Goal: Information Seeking & Learning: Learn about a topic

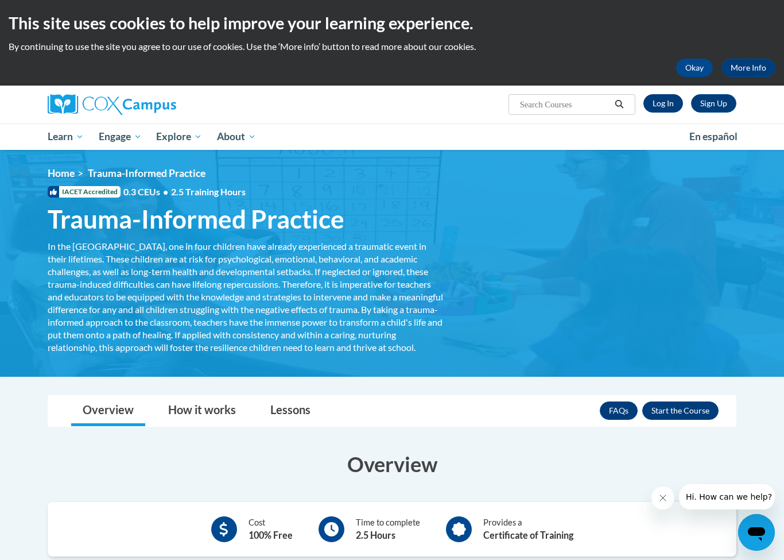
click at [662, 97] on link "Log In" at bounding box center [663, 103] width 40 height 18
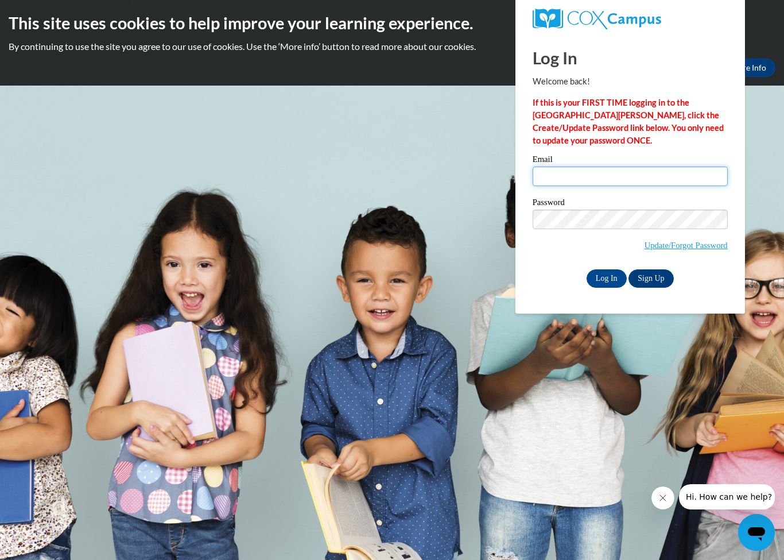
click at [596, 180] on input "Email" at bounding box center [630, 176] width 195 height 20
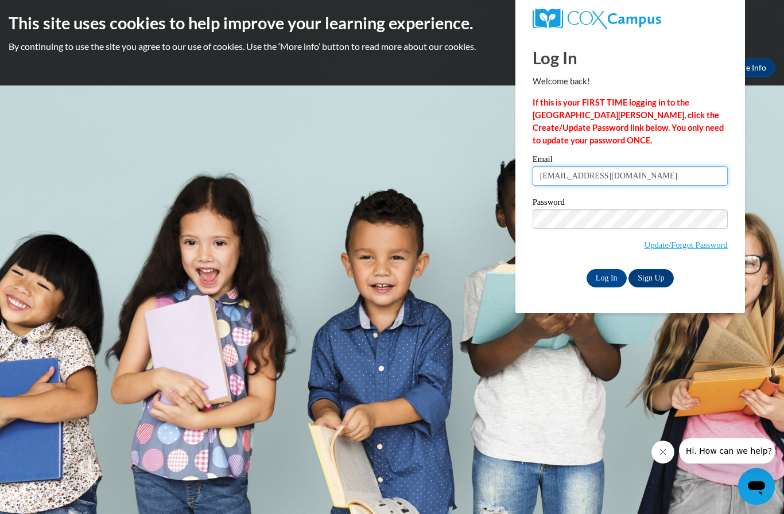
type input "audreyannah04@gmail.com"
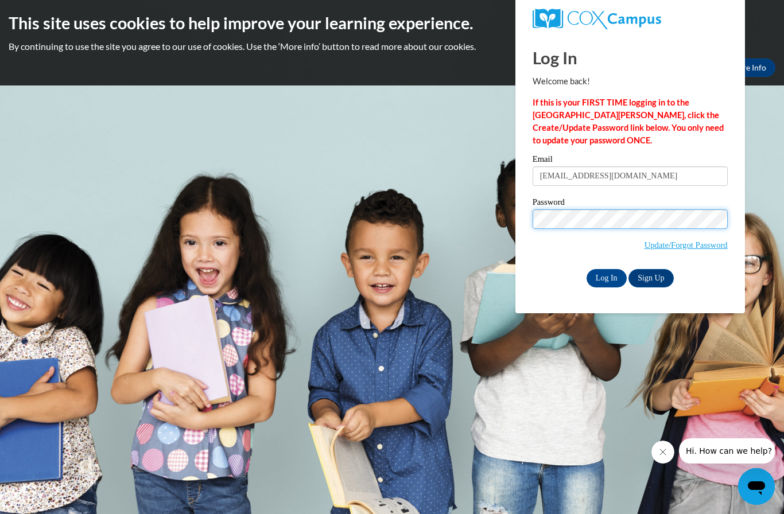
click at [606, 277] on input "Log In" at bounding box center [606, 278] width 40 height 18
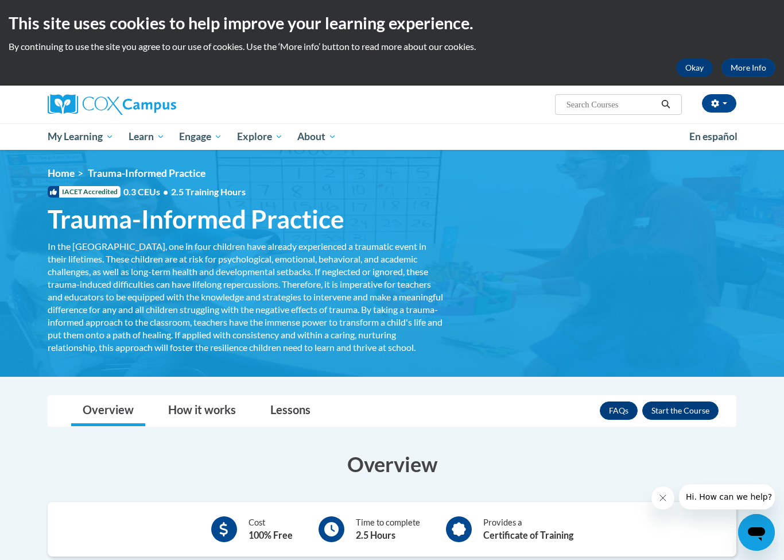
click at [700, 63] on button "Okay" at bounding box center [694, 68] width 37 height 18
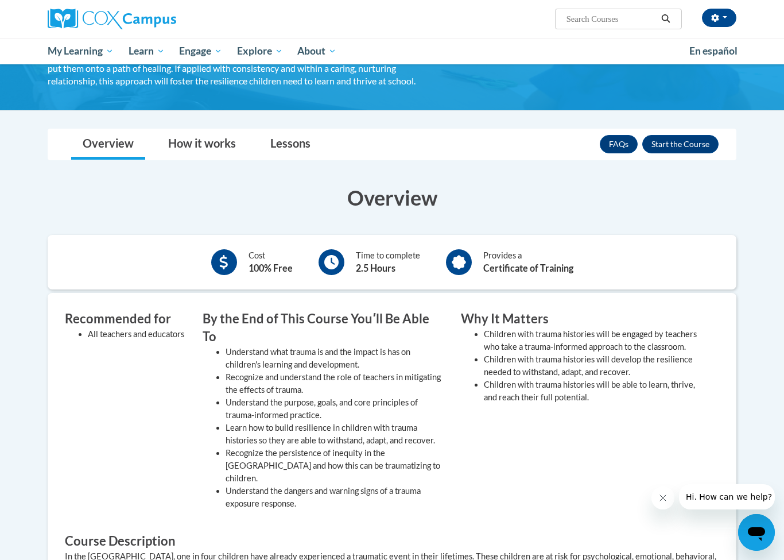
scroll to position [180, 0]
click at [680, 154] on button "Enroll" at bounding box center [680, 144] width 76 height 18
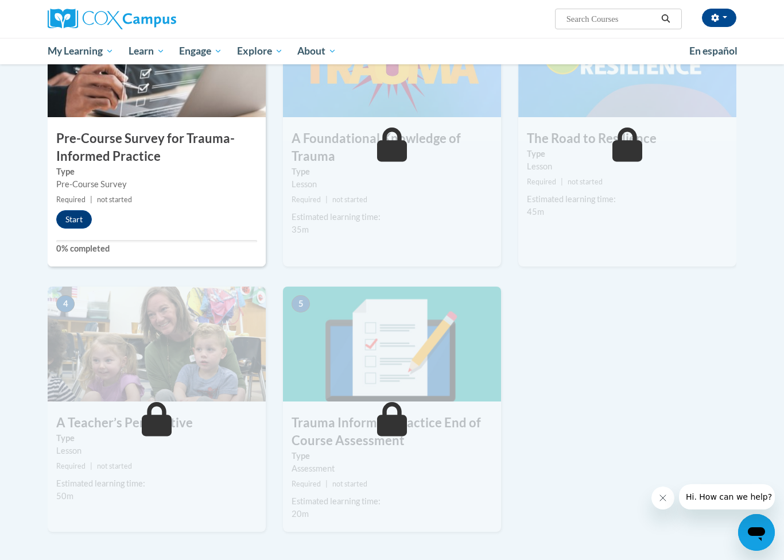
scroll to position [342, 0]
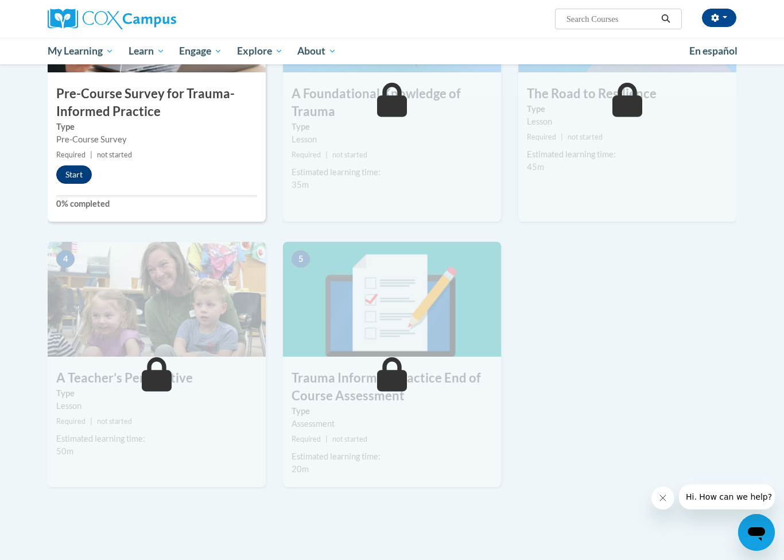
click at [65, 182] on button "Start" at bounding box center [74, 174] width 36 height 18
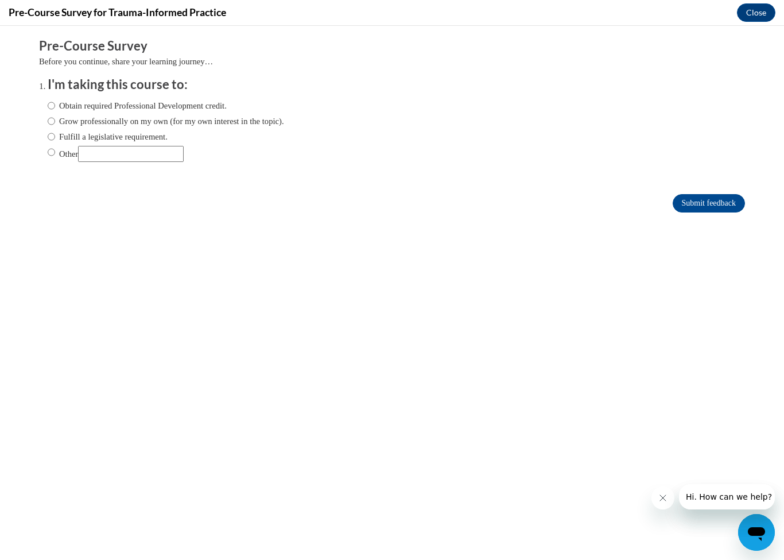
scroll to position [0, 0]
click at [150, 138] on label "Fulfill a legislative requirement." at bounding box center [108, 136] width 120 height 13
click at [55, 138] on input "Fulfill a legislative requirement." at bounding box center [51, 136] width 7 height 13
radio input "true"
click at [722, 201] on input "Submit feedback" at bounding box center [709, 203] width 72 height 18
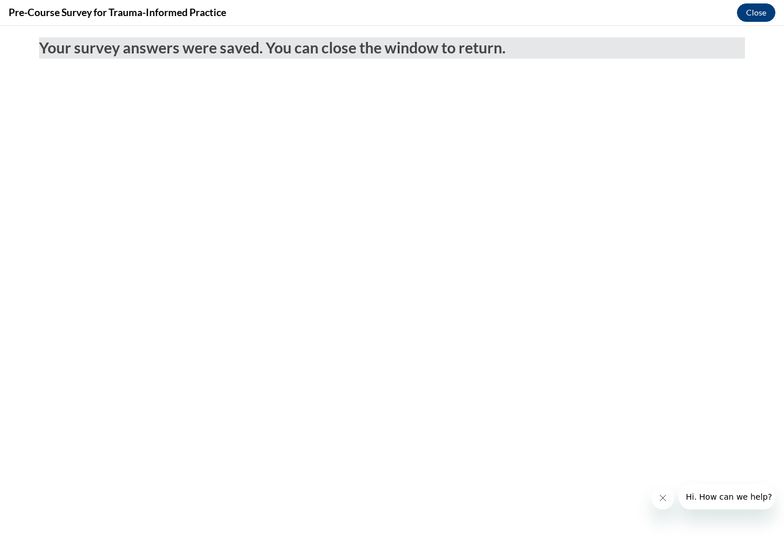
click at [751, 9] on button "Close" at bounding box center [756, 12] width 38 height 18
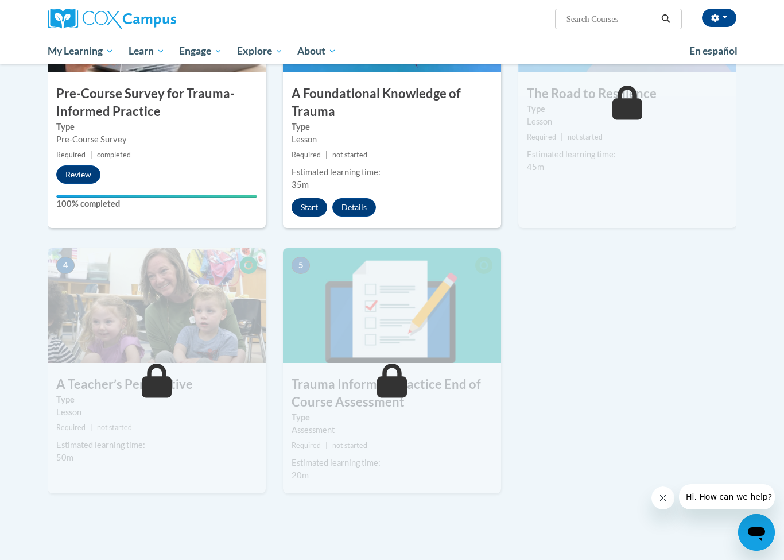
click at [310, 211] on button "Start" at bounding box center [310, 207] width 36 height 18
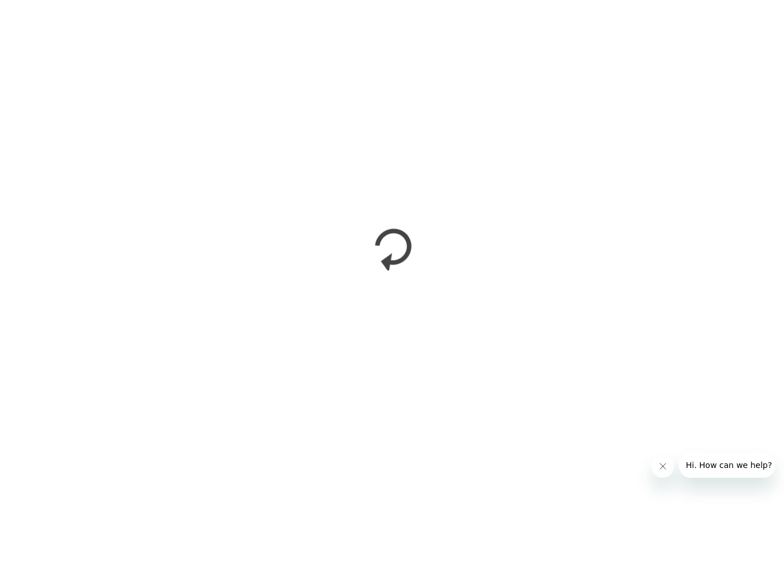
click at [668, 510] on html "Audrey Glenn (America/Chicago UTC-05:00) My Profile Inbox My Transcripts Log Ou…" at bounding box center [392, 294] width 784 height 588
click at [663, 508] on html "Audrey Glenn (America/Chicago UTC-05:00) My Profile Inbox My Transcripts Log Ou…" at bounding box center [392, 294] width 784 height 588
click at [716, 507] on html "Audrey Glenn (America/Chicago UTC-05:00) My Profile Inbox My Transcripts Log Ou…" at bounding box center [392, 294] width 784 height 588
drag, startPoint x: 310, startPoint y: 211, endPoint x: 747, endPoint y: 508, distance: 527.8
click at [747, 508] on html "Audrey Glenn (America/Chicago UTC-05:00) My Profile Inbox My Transcripts Log Ou…" at bounding box center [392, 294] width 784 height 588
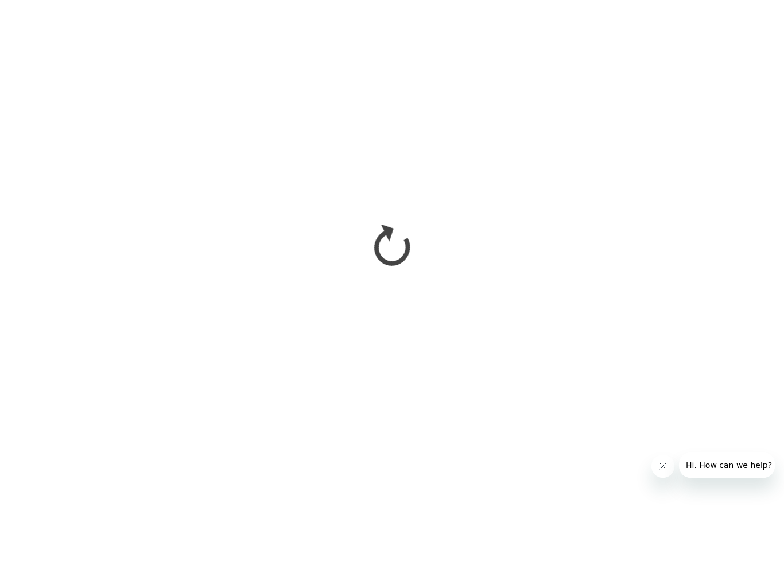
click at [745, 508] on html "Audrey Glenn (America/Chicago UTC-05:00) My Profile Inbox My Transcripts Log Ou…" at bounding box center [392, 294] width 784 height 588
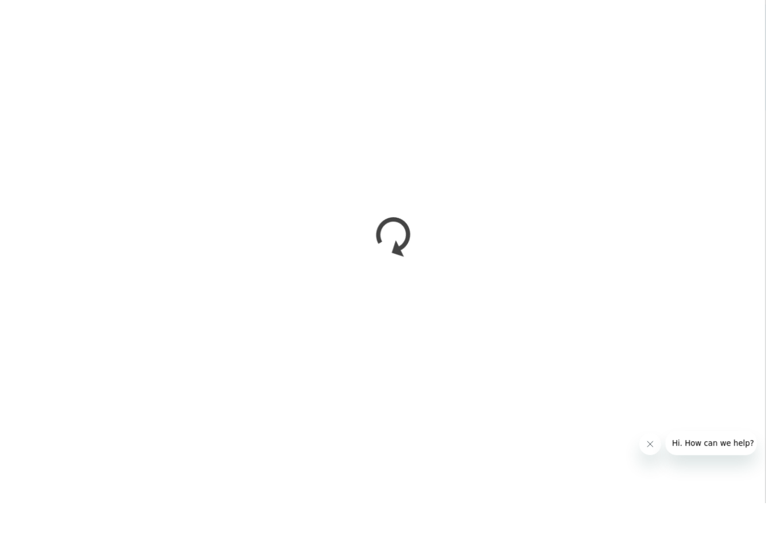
scroll to position [342, 0]
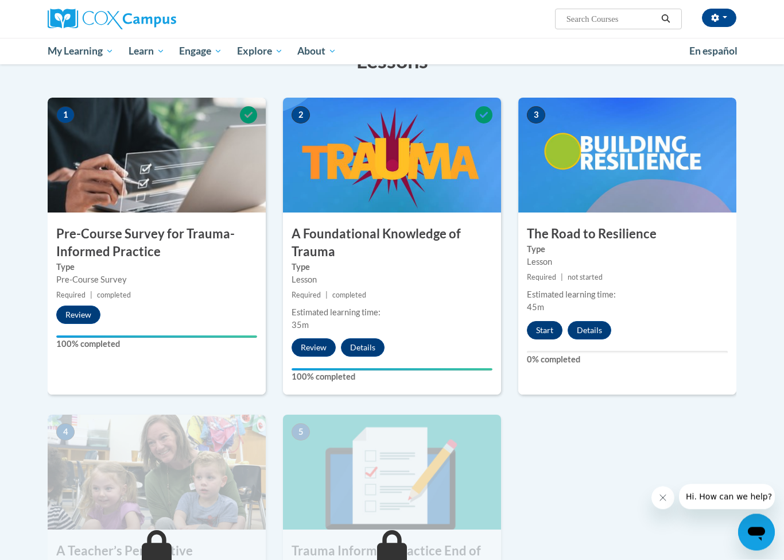
click at [541, 331] on button "Start" at bounding box center [545, 330] width 36 height 18
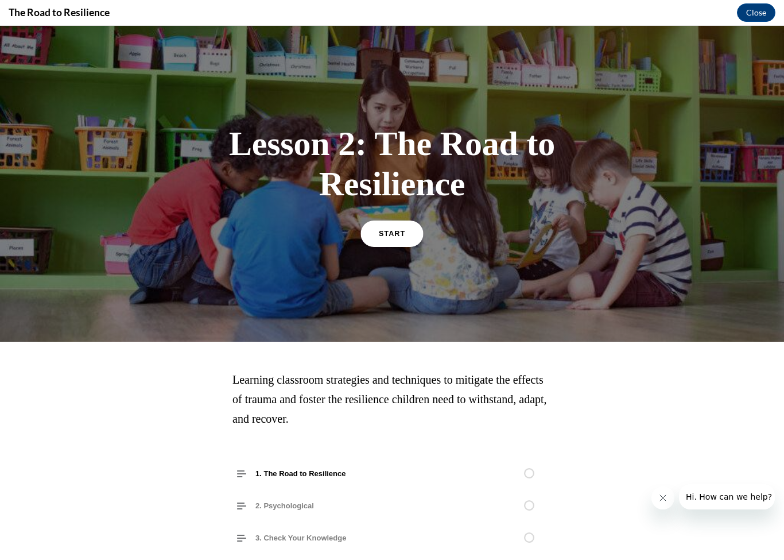
click at [400, 242] on link "START" at bounding box center [391, 233] width 63 height 26
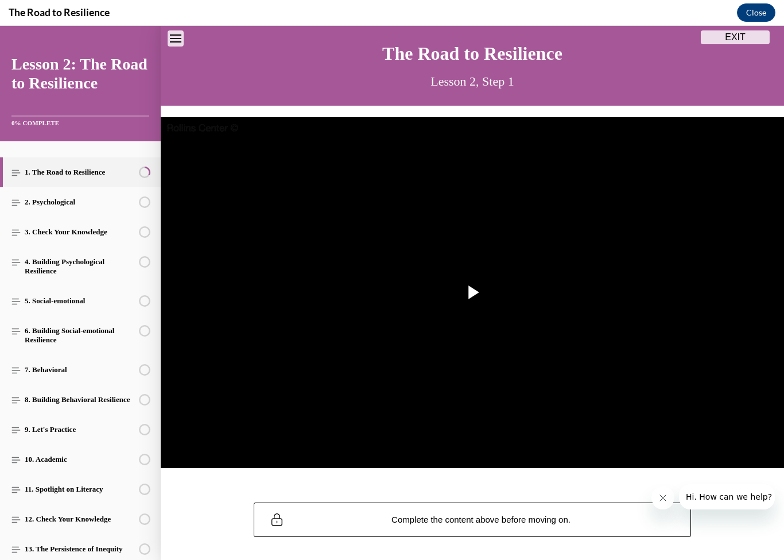
scroll to position [204, 0]
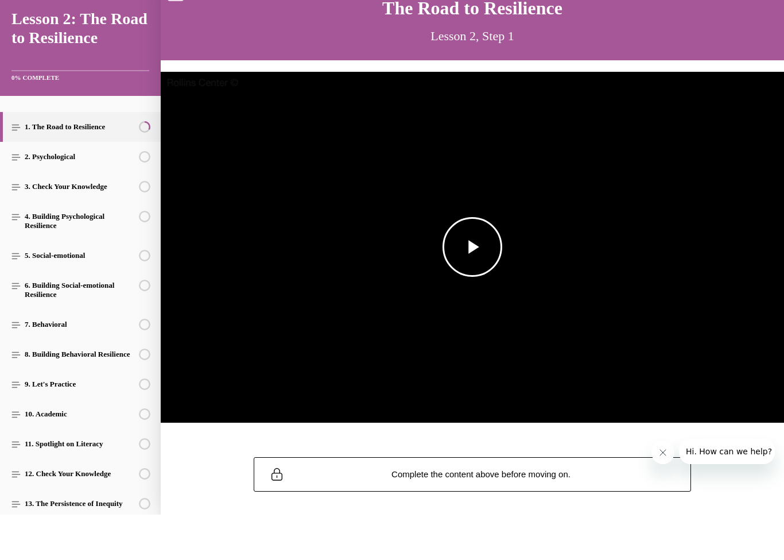
click at [472, 247] on span "Video player" at bounding box center [472, 247] width 0 height 0
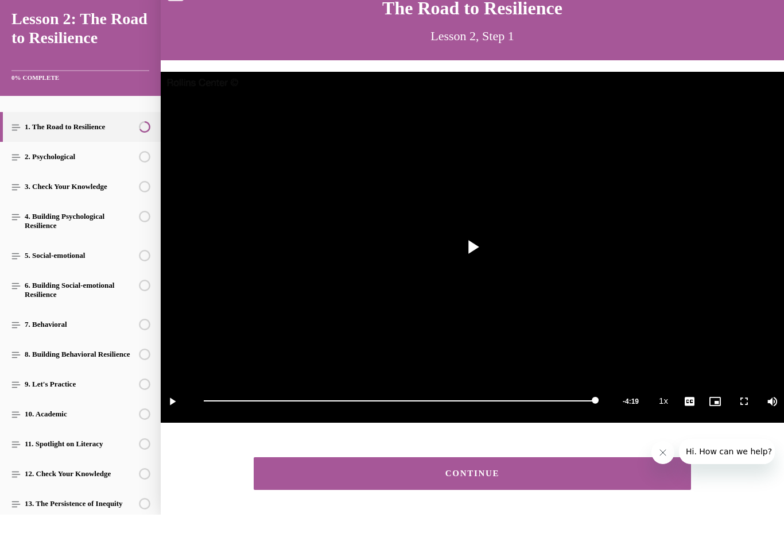
click at [285, 469] on div "CONTINUE" at bounding box center [472, 473] width 402 height 9
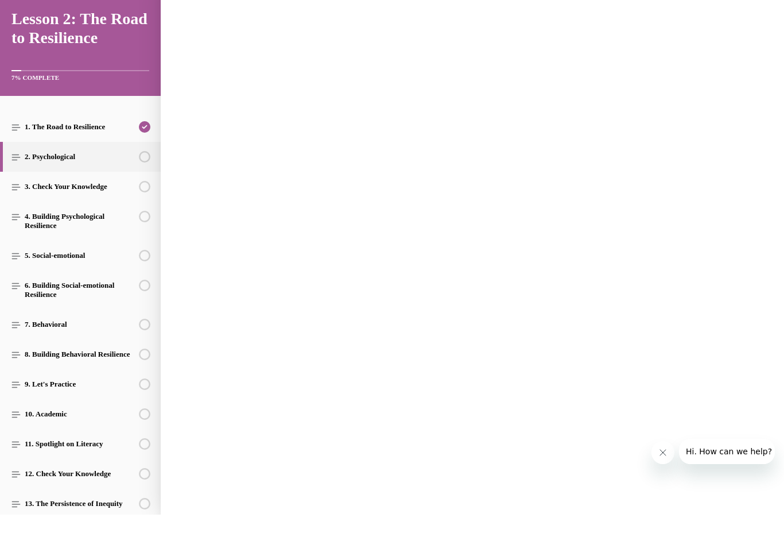
scroll to position [36, 0]
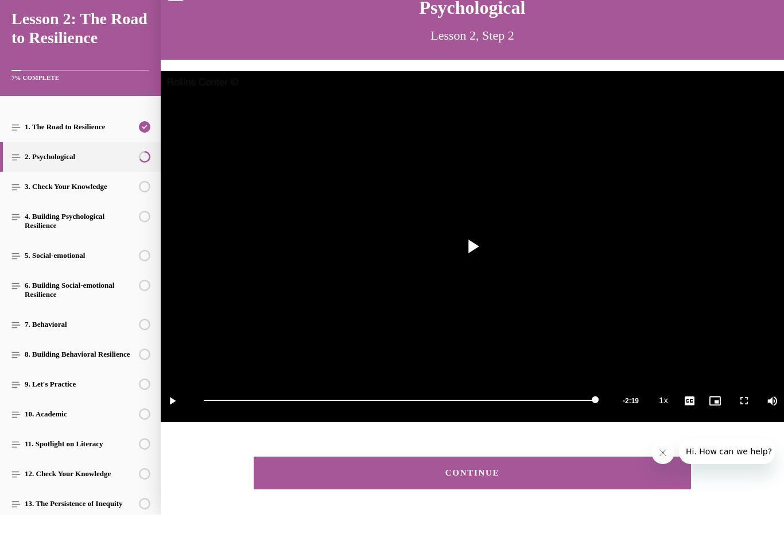
click at [313, 468] on div "CONTINUE" at bounding box center [472, 472] width 402 height 9
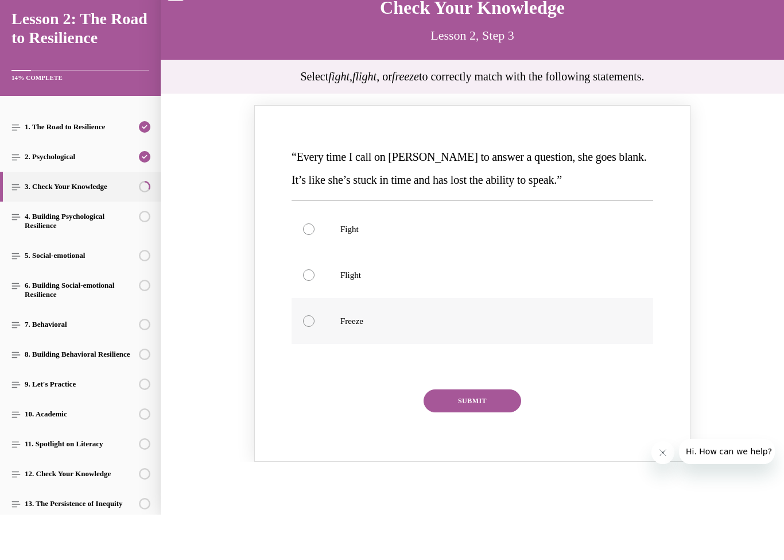
click at [363, 319] on p "Freeze" at bounding box center [482, 320] width 284 height 11
click at [314, 319] on input "Freeze" at bounding box center [308, 320] width 11 height 11
radio input "true"
click at [460, 402] on button "SUBMIT" at bounding box center [473, 400] width 98 height 23
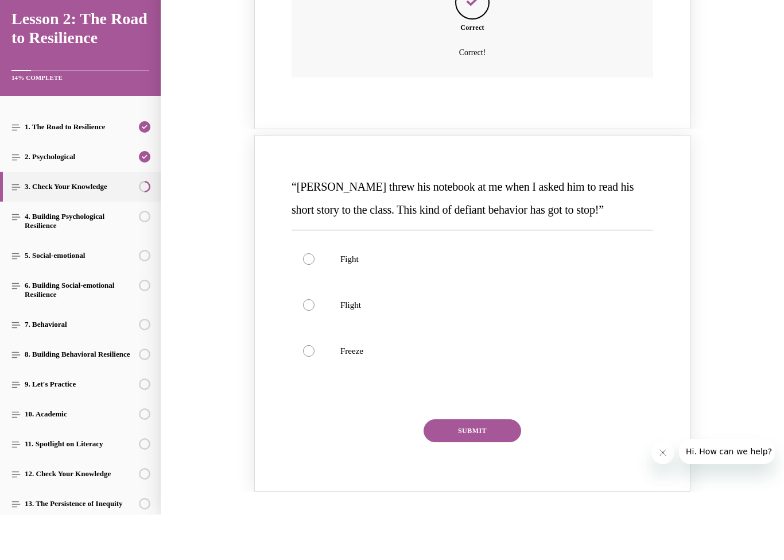
scroll to position [471, 0]
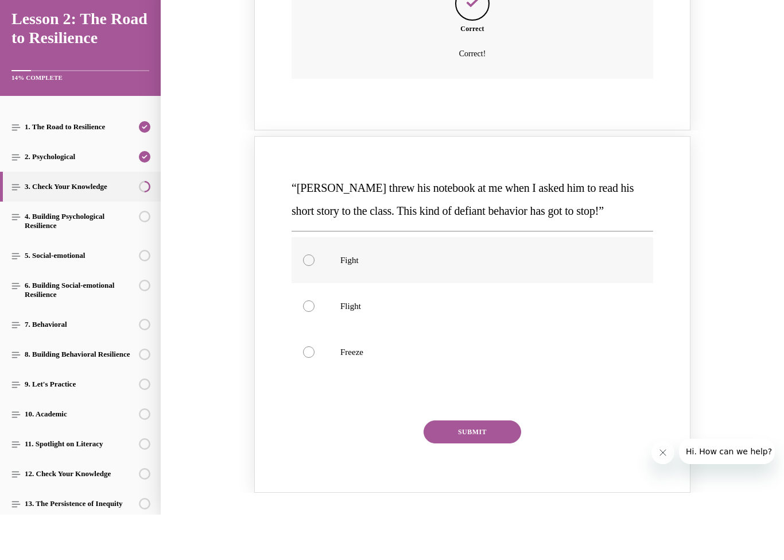
click at [482, 254] on p "Fight" at bounding box center [482, 259] width 284 height 11
click at [314, 254] on input "Fight" at bounding box center [308, 259] width 11 height 11
radio input "true"
click at [450, 421] on button "SUBMIT" at bounding box center [473, 431] width 98 height 23
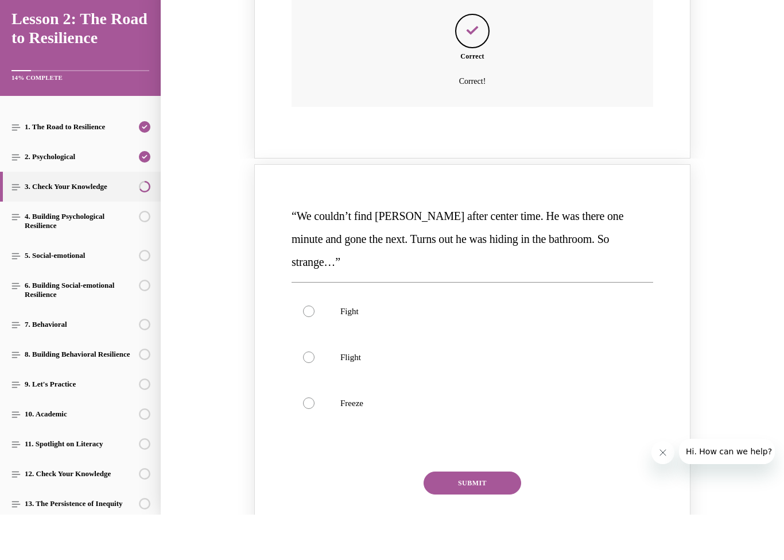
scroll to position [910, 0]
click at [383, 333] on label "Flight" at bounding box center [473, 356] width 362 height 46
click at [314, 351] on input "Flight" at bounding box center [308, 356] width 11 height 11
radio input "true"
click at [473, 471] on button "SUBMIT" at bounding box center [473, 482] width 98 height 23
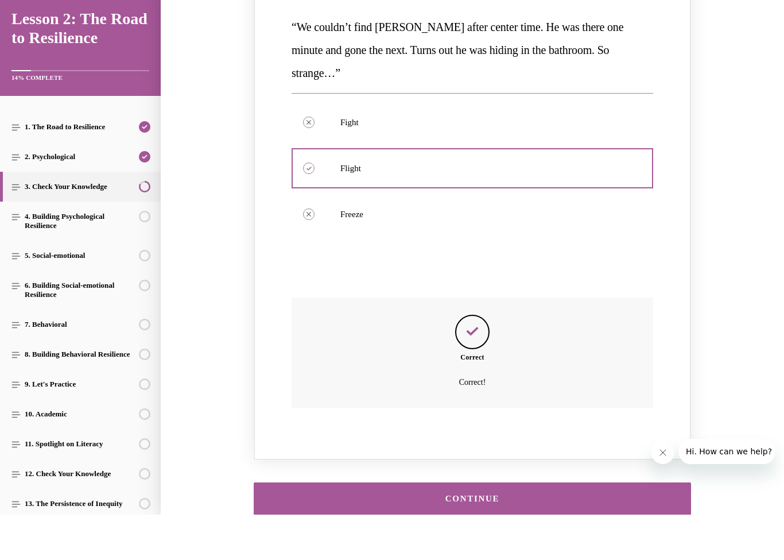
scroll to position [1098, 0]
click at [391, 482] on button "CONTINUE" at bounding box center [472, 498] width 437 height 33
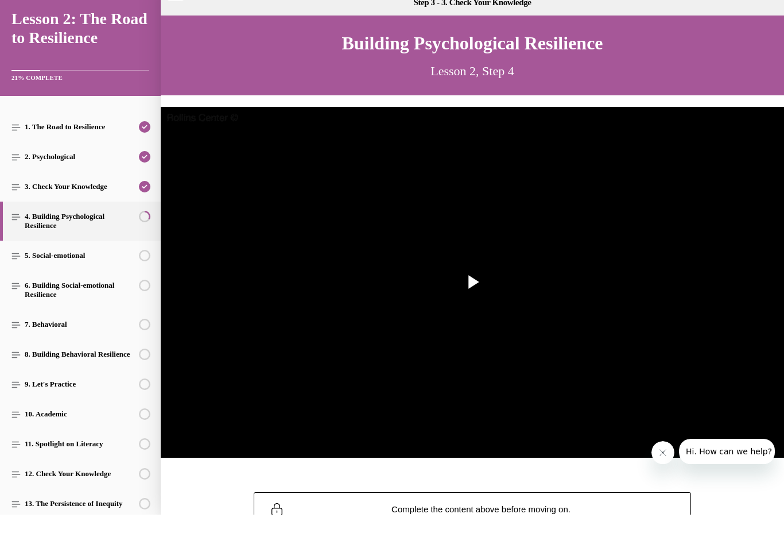
scroll to position [36, 0]
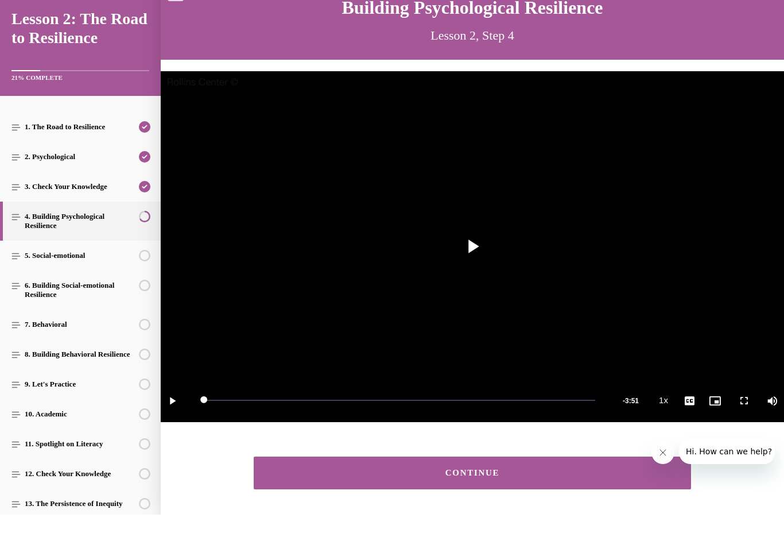
click at [361, 447] on div "CONTINUE" at bounding box center [472, 473] width 623 height 56
click at [318, 464] on button "CONTINUE" at bounding box center [472, 472] width 437 height 33
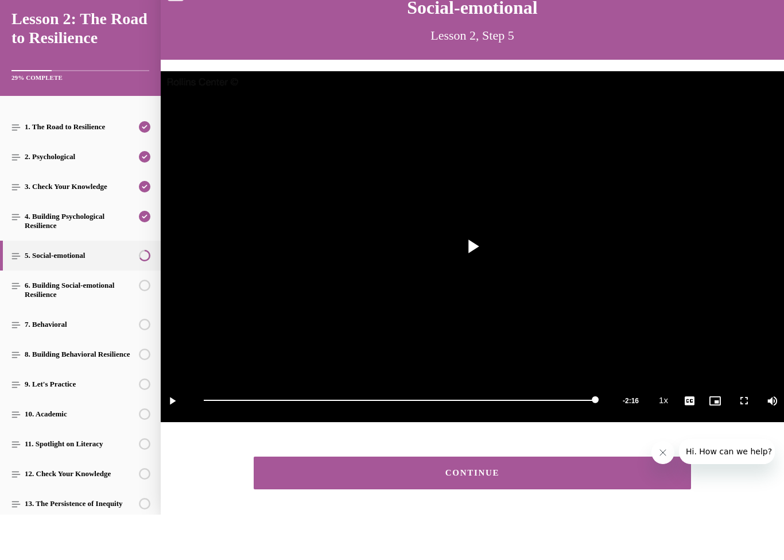
click at [425, 484] on button "CONTINUE" at bounding box center [472, 472] width 437 height 33
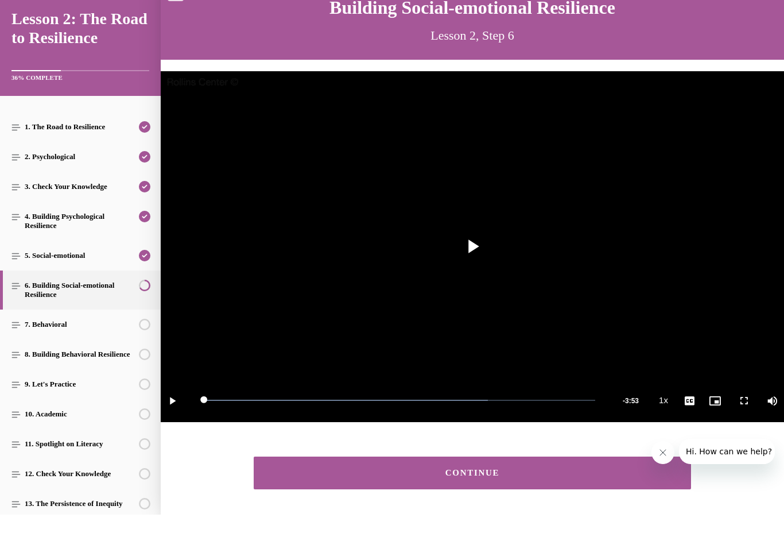
click at [307, 465] on button "CONTINUE" at bounding box center [472, 472] width 437 height 33
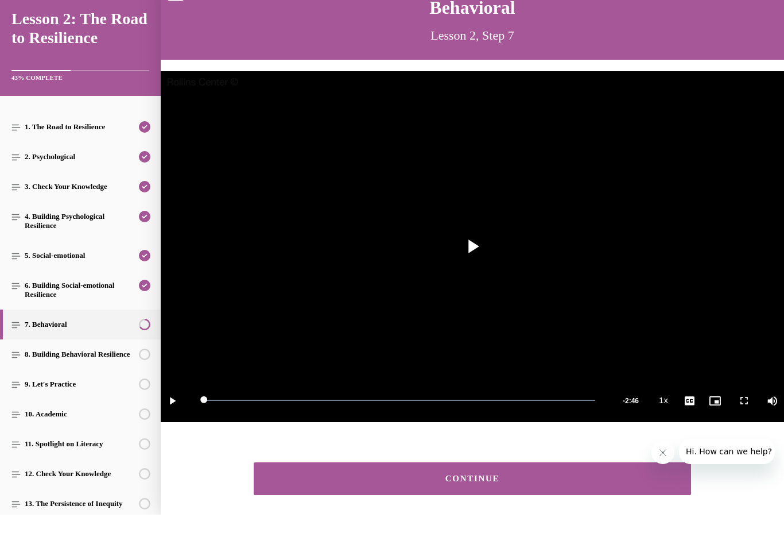
click at [374, 477] on div "CONTINUE" at bounding box center [472, 478] width 402 height 9
click at [388, 468] on button "CONTINUE" at bounding box center [472, 478] width 437 height 33
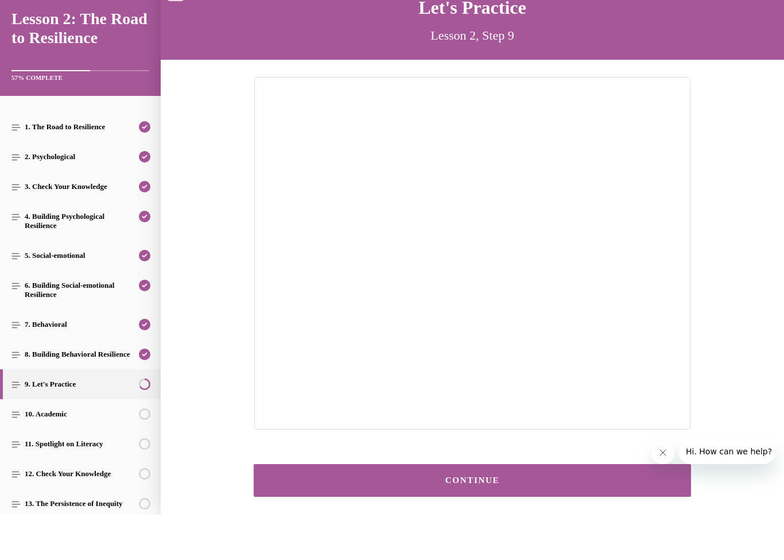
click at [468, 481] on div "CONTINUE" at bounding box center [472, 480] width 402 height 9
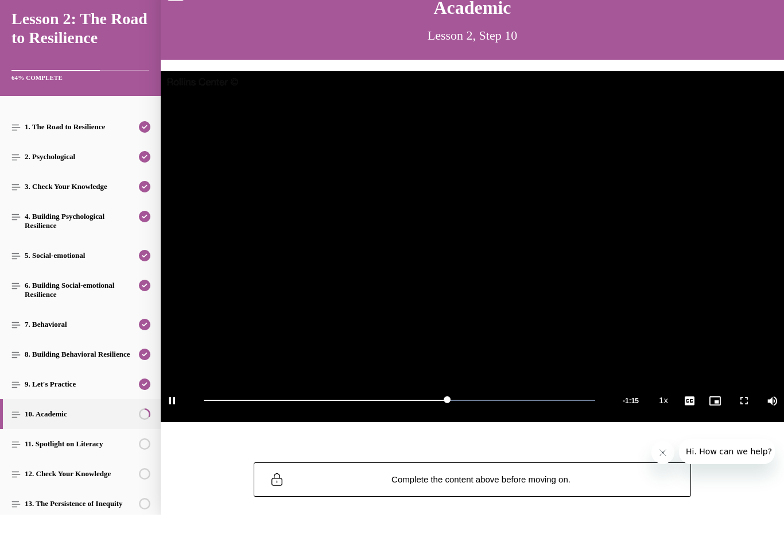
click at [662, 402] on button "Playback Rate 1x" at bounding box center [663, 400] width 23 height 43
click at [672, 314] on li "2x" at bounding box center [666, 313] width 29 height 13
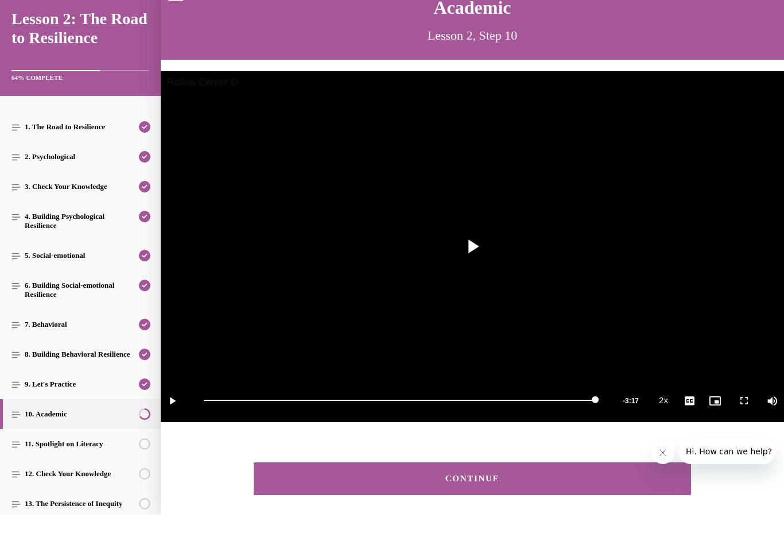
click at [280, 472] on button "CONTINUE" at bounding box center [472, 478] width 437 height 33
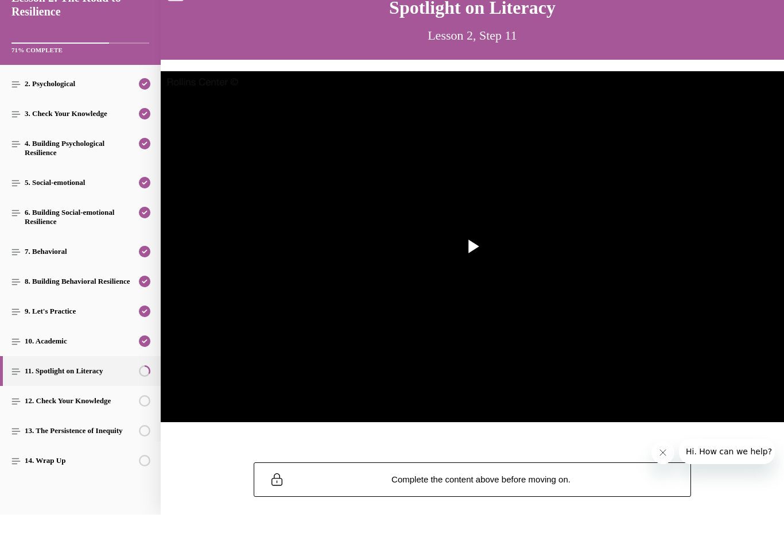
scroll to position [73, 0]
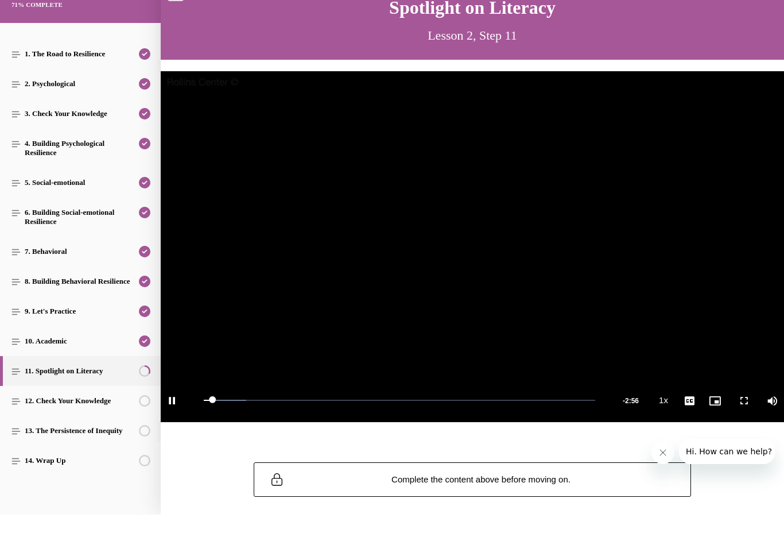
click at [663, 399] on button "Playback Rate 1x" at bounding box center [663, 400] width 23 height 43
click at [670, 312] on span "2x" at bounding box center [666, 313] width 7 height 8
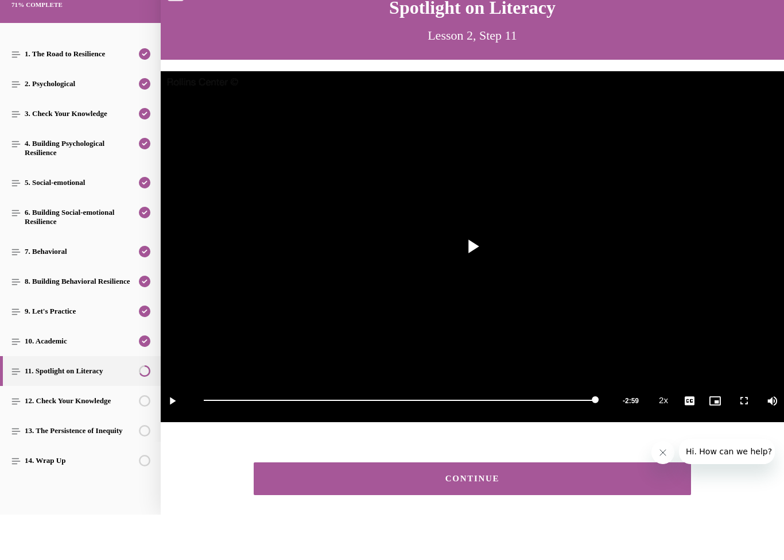
click at [289, 485] on button "CONTINUE" at bounding box center [472, 478] width 437 height 33
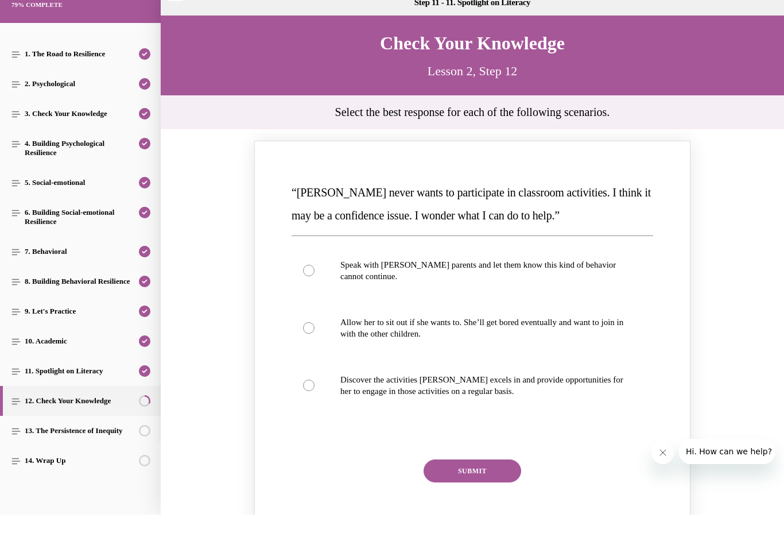
scroll to position [36, 0]
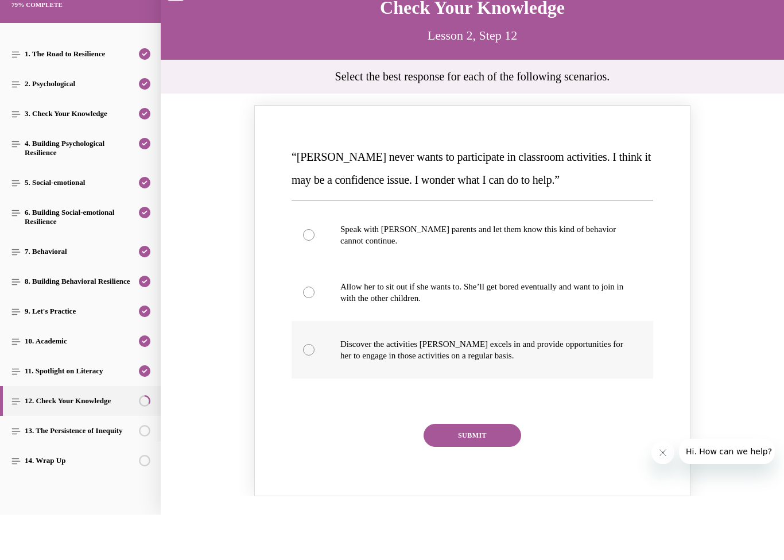
click at [415, 353] on p "Discover the activities Mattison excels in and provide opportunities for her to…" at bounding box center [482, 349] width 284 height 23
click at [314, 353] on input "Discover the activities Mattison excels in and provide opportunities for her to…" at bounding box center [308, 349] width 11 height 11
radio input "true"
click at [472, 436] on button "SUBMIT" at bounding box center [473, 435] width 98 height 23
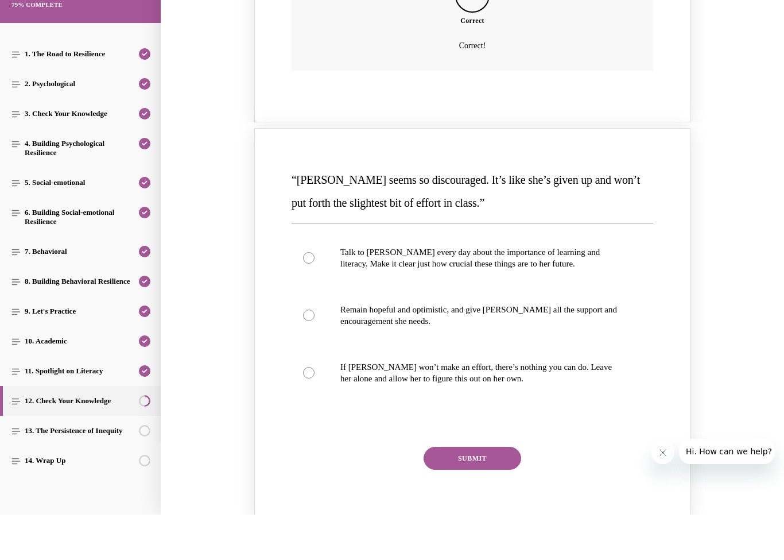
scroll to position [542, 0]
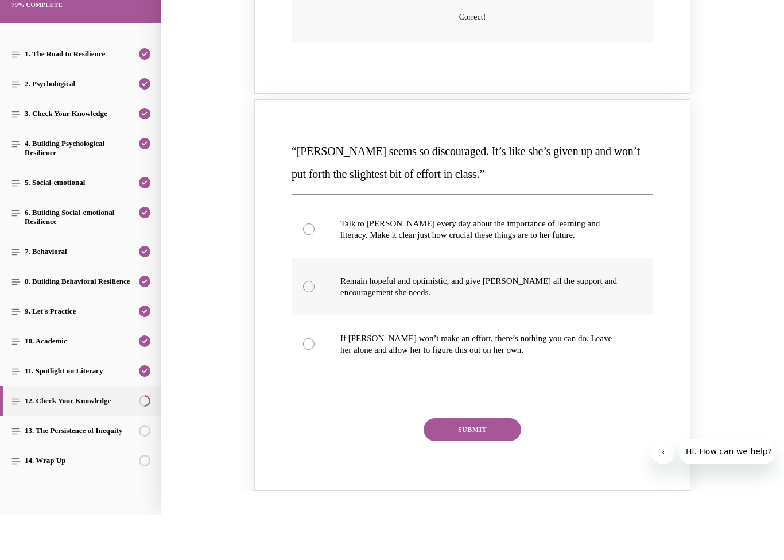
click at [391, 275] on p "Remain hopeful and optimistic, and give Alyson all the support and encouragemen…" at bounding box center [482, 286] width 284 height 23
click at [314, 281] on input "Remain hopeful and optimistic, and give Alyson all the support and encouragemen…" at bounding box center [308, 286] width 11 height 11
radio input "true"
click at [479, 425] on button "SUBMIT" at bounding box center [473, 429] width 98 height 23
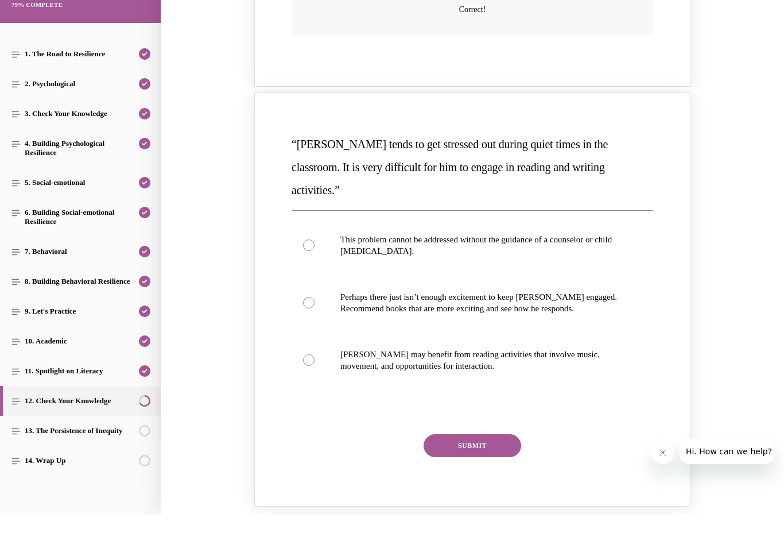
scroll to position [1053, 0]
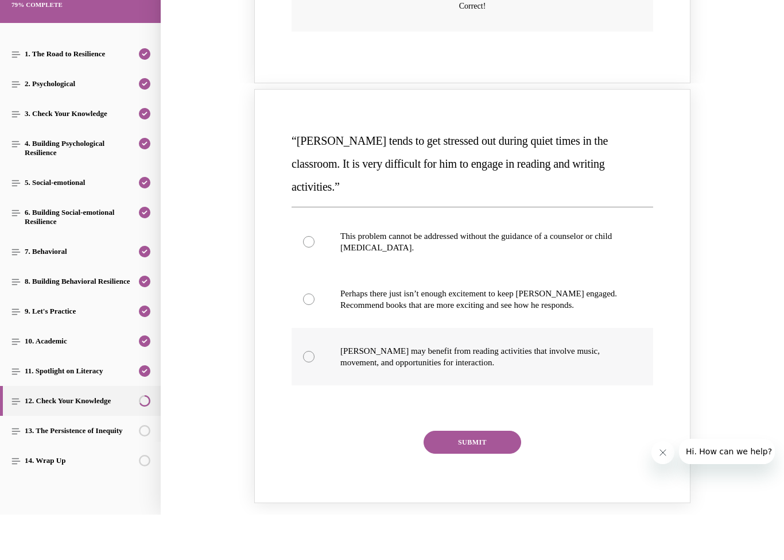
click at [375, 328] on label "Harrison may benefit from reading activities that involve music, movement, and …" at bounding box center [473, 356] width 362 height 57
click at [314, 351] on input "Harrison may benefit from reading activities that involve music, movement, and …" at bounding box center [308, 356] width 11 height 11
radio input "true"
click at [477, 430] on button "SUBMIT" at bounding box center [473, 441] width 98 height 23
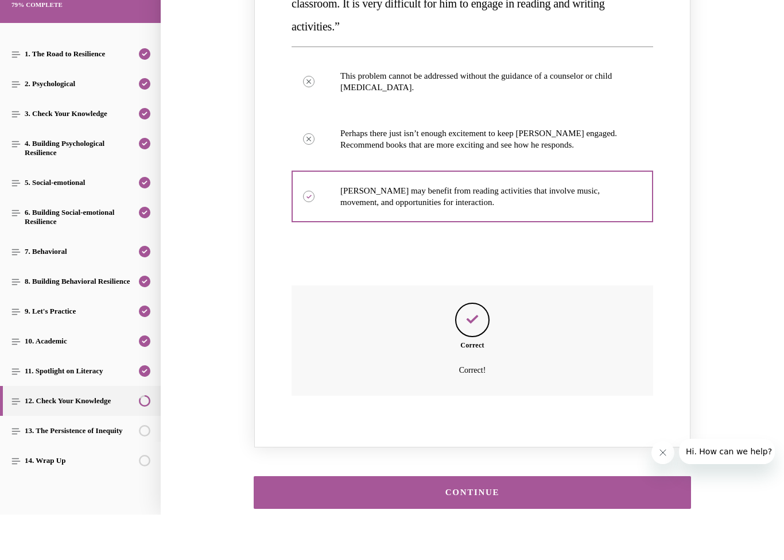
scroll to position [1213, 0]
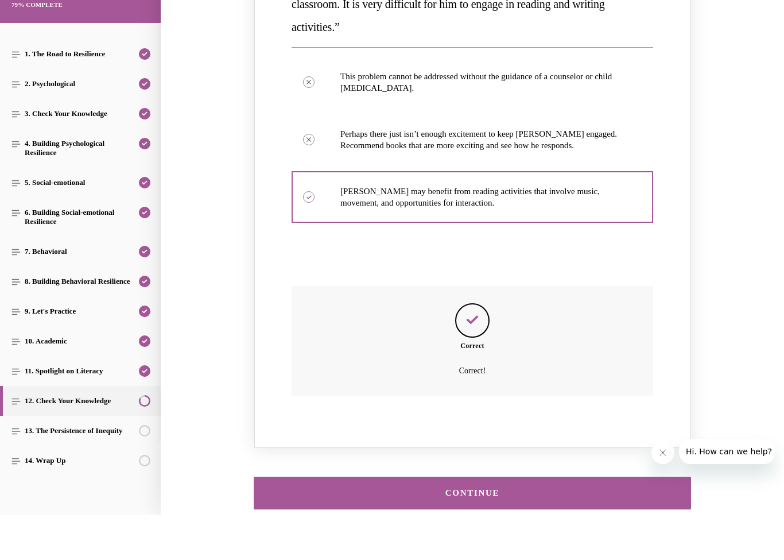
click at [418, 488] on div "CONTINUE" at bounding box center [472, 492] width 402 height 9
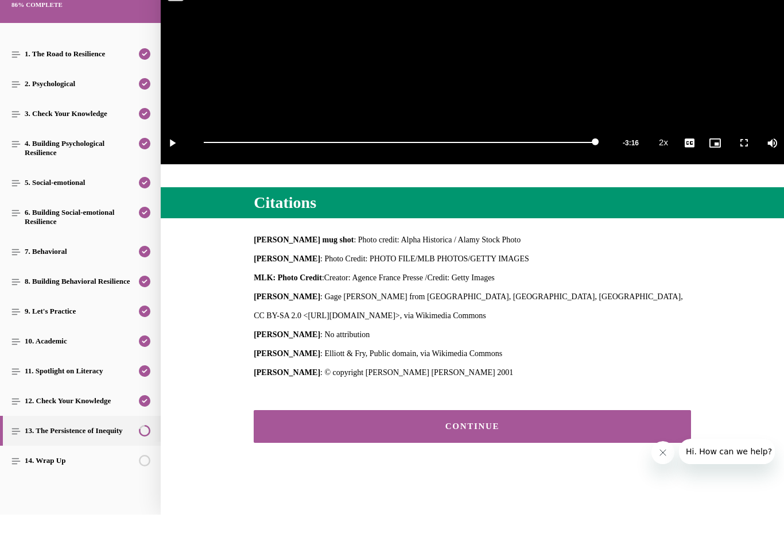
scroll to position [293, 0]
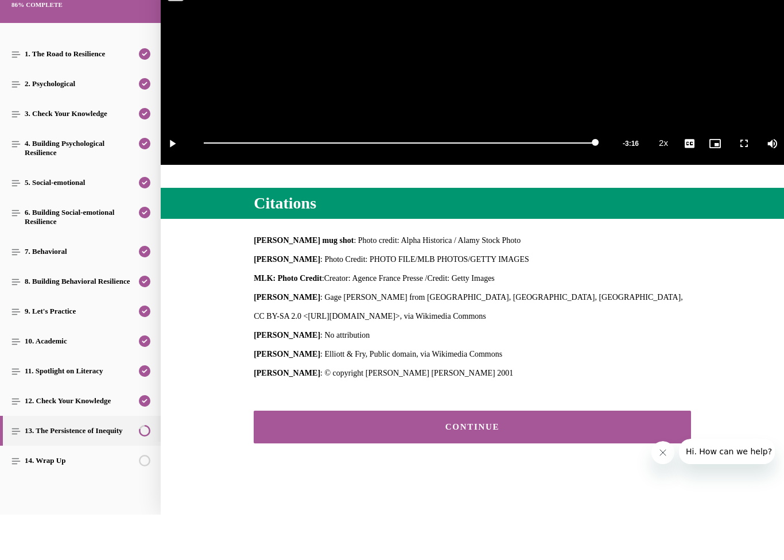
click at [386, 418] on button "CONTINUE" at bounding box center [472, 426] width 437 height 33
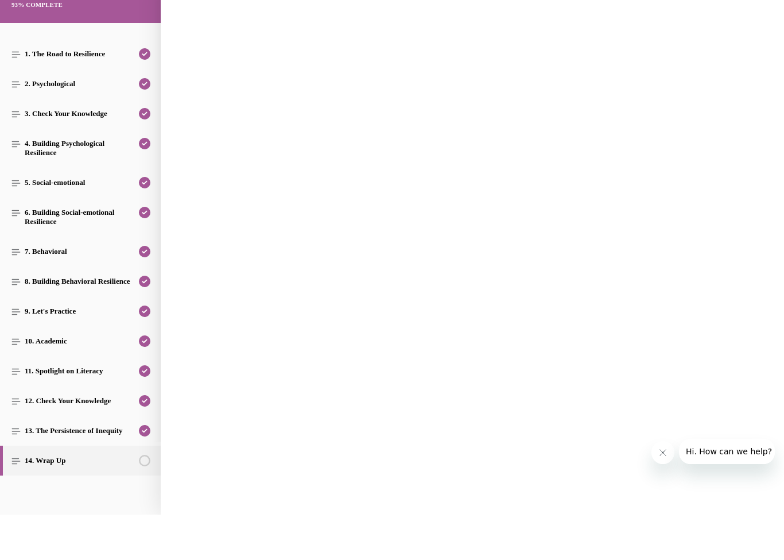
scroll to position [36, 0]
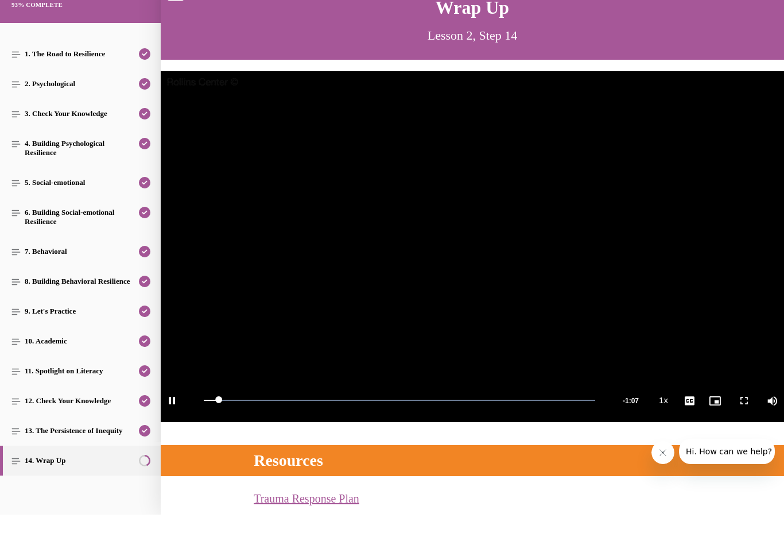
click at [669, 405] on button "Playback Rate 1x" at bounding box center [663, 400] width 23 height 43
click at [669, 314] on span "2x" at bounding box center [666, 313] width 7 height 8
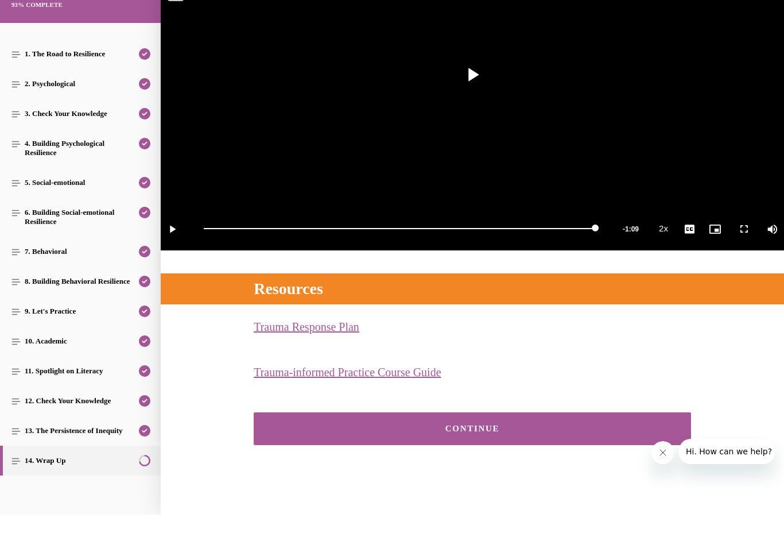
click at [405, 437] on button "CONTINUE" at bounding box center [472, 428] width 437 height 33
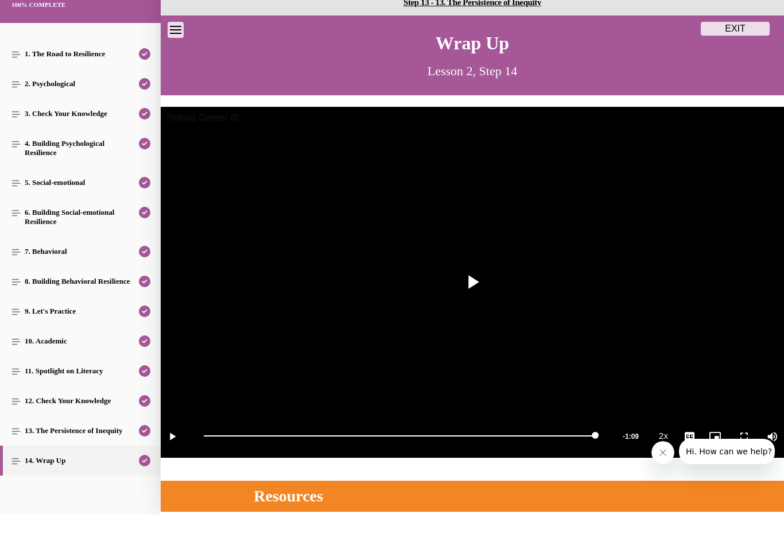
scroll to position [0, 0]
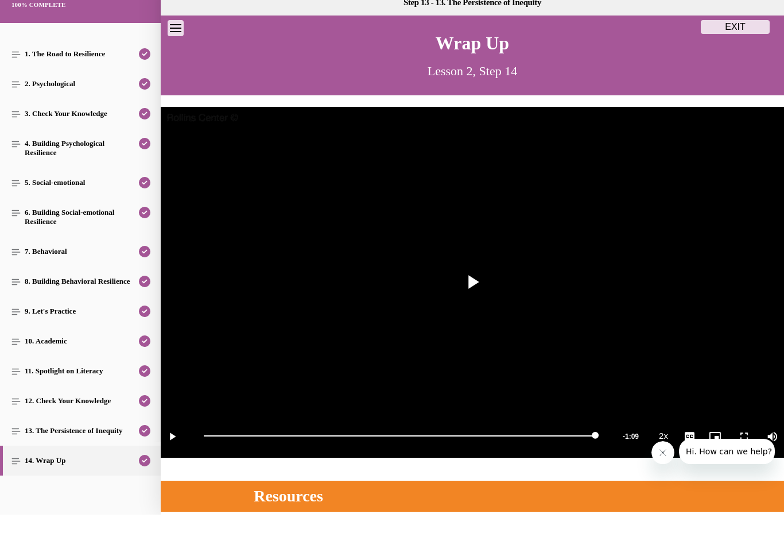
click at [741, 30] on button "EXIT" at bounding box center [735, 27] width 69 height 14
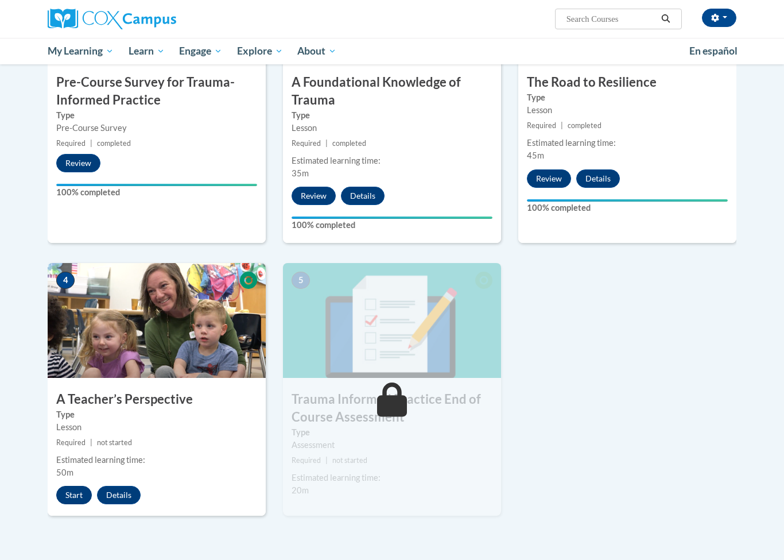
scroll to position [353, 0]
click at [76, 491] on button "Start" at bounding box center [74, 494] width 36 height 18
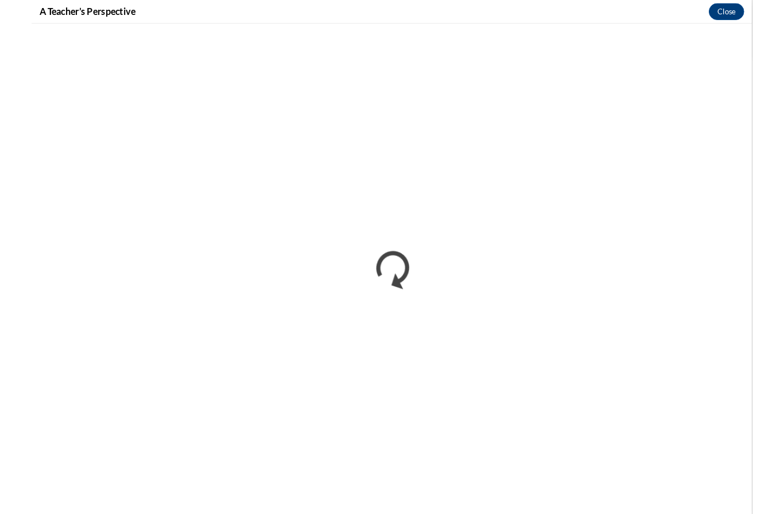
scroll to position [353, 0]
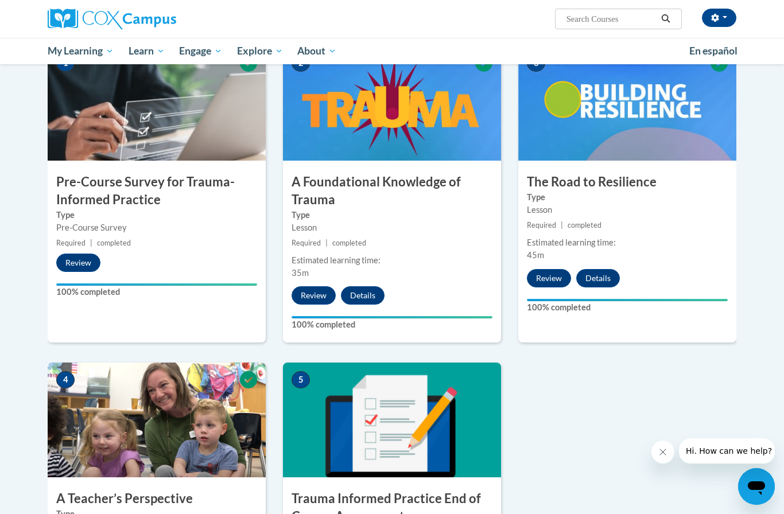
scroll to position [358, 0]
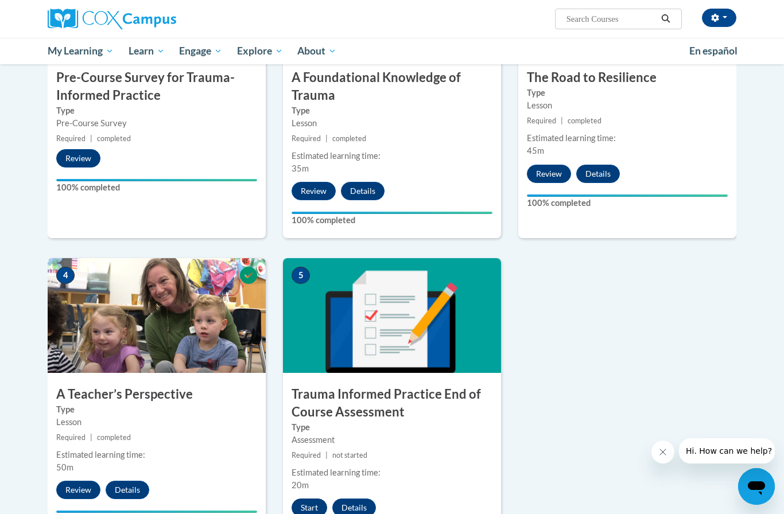
click at [308, 499] on button "Start" at bounding box center [310, 508] width 36 height 18
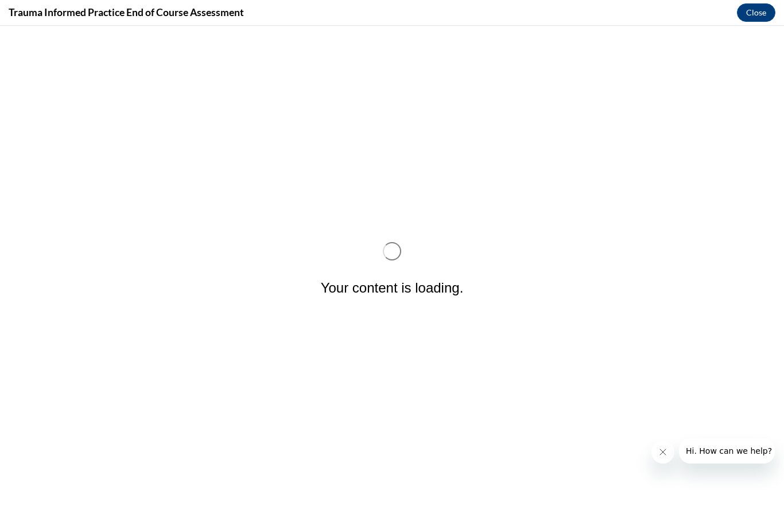
scroll to position [0, 0]
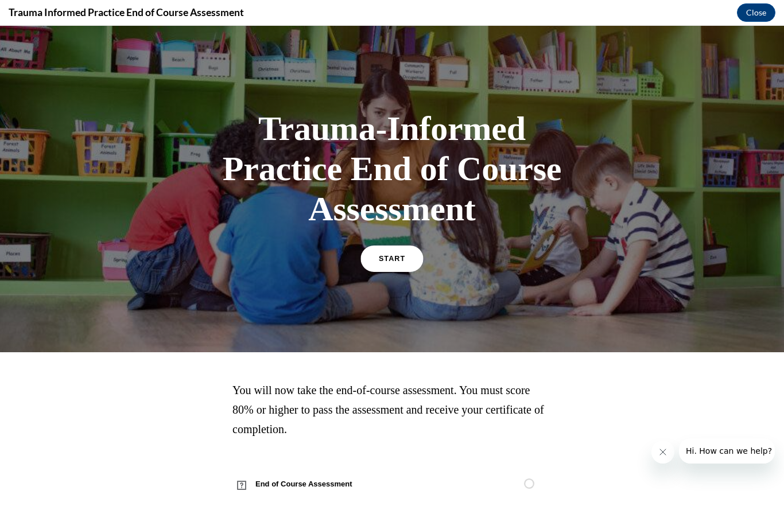
click at [395, 257] on span "START" at bounding box center [392, 259] width 26 height 9
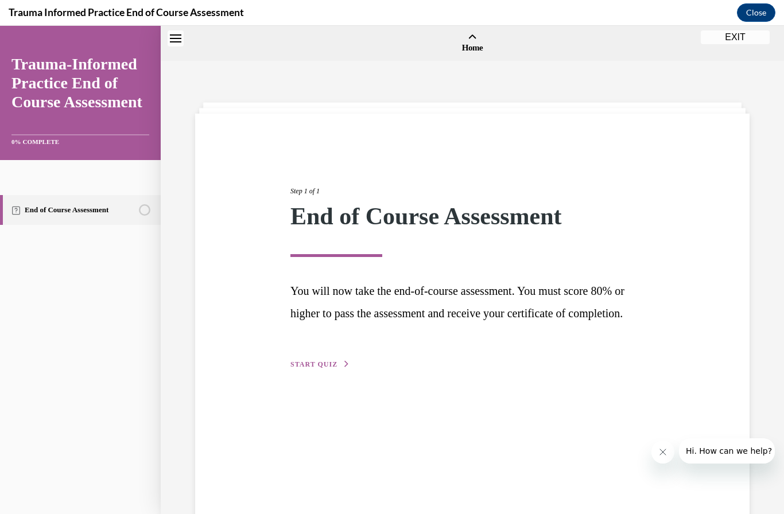
scroll to position [36, 0]
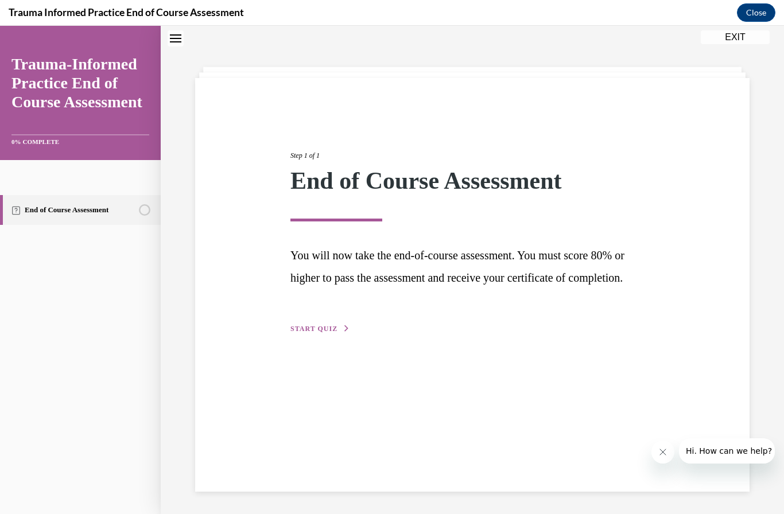
click at [320, 333] on span "START QUIZ" at bounding box center [313, 329] width 47 height 8
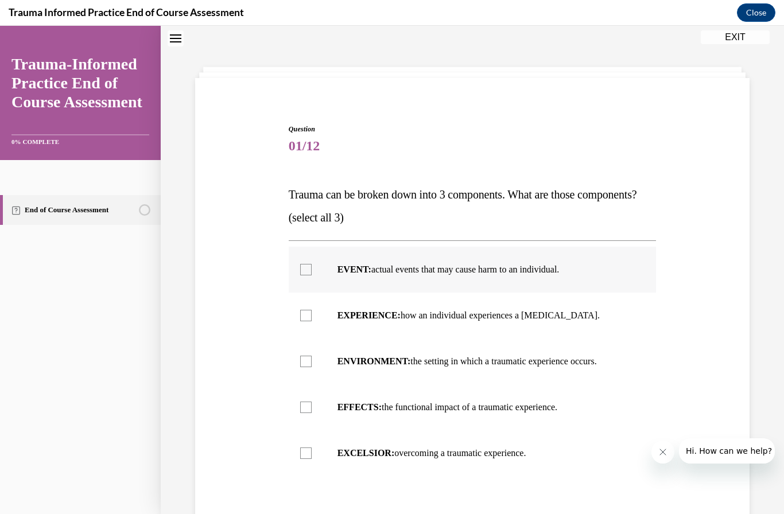
click at [542, 275] on p "EVENT: actual events that may cause harm to an individual." at bounding box center [482, 269] width 290 height 11
click at [312, 275] on input "EVENT: actual events that may cause harm to an individual." at bounding box center [305, 269] width 11 height 11
checkbox input "true"
click at [549, 329] on label "EXPERIENCE: how an individual experiences a stressor." at bounding box center [473, 316] width 368 height 46
click at [312, 321] on input "EXPERIENCE: how an individual experiences a stressor." at bounding box center [305, 315] width 11 height 11
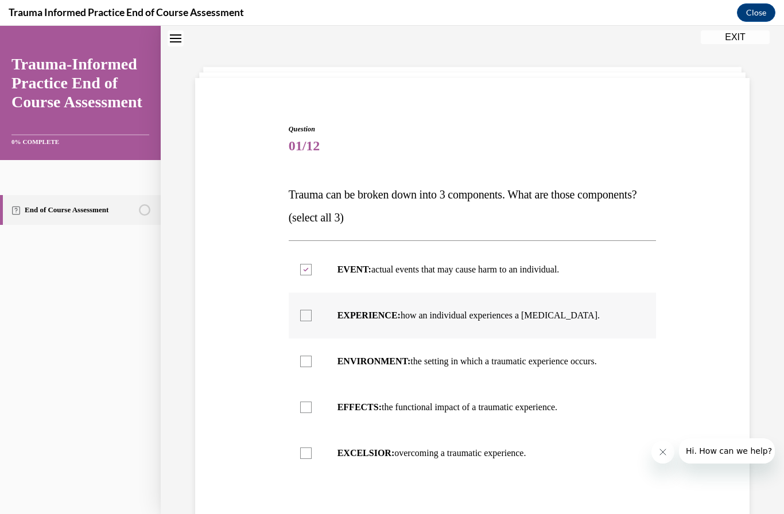
checkbox input "true"
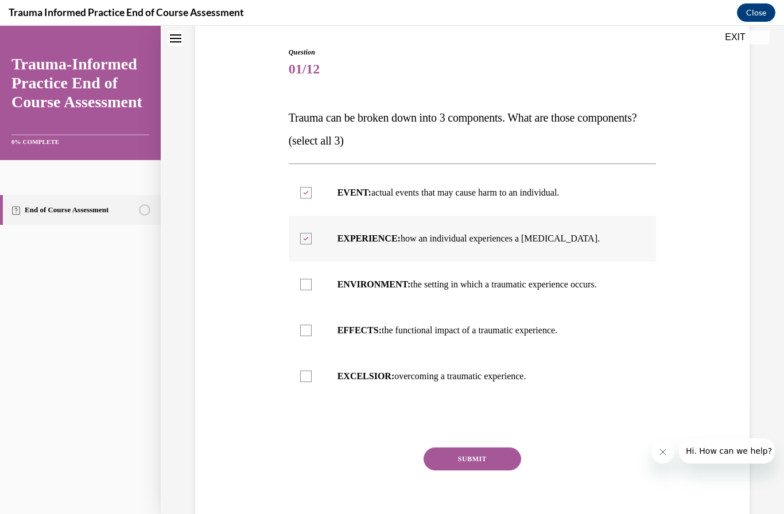
scroll to position [112, 0]
click at [583, 290] on p "ENVIRONMENT: the setting in which a traumatic experience occurs." at bounding box center [482, 284] width 290 height 11
click at [312, 290] on input "ENVIRONMENT: the setting in which a traumatic experience occurs." at bounding box center [305, 284] width 11 height 11
checkbox input "true"
click at [479, 471] on button "SUBMIT" at bounding box center [473, 459] width 98 height 23
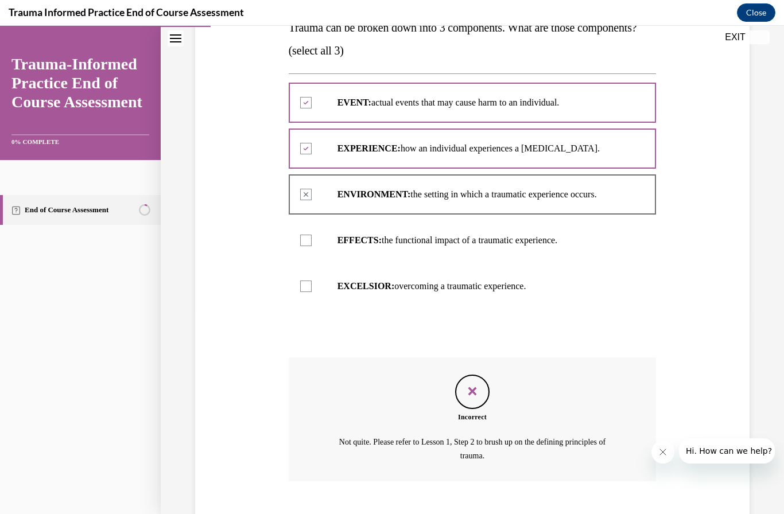
scroll to position [231, 0]
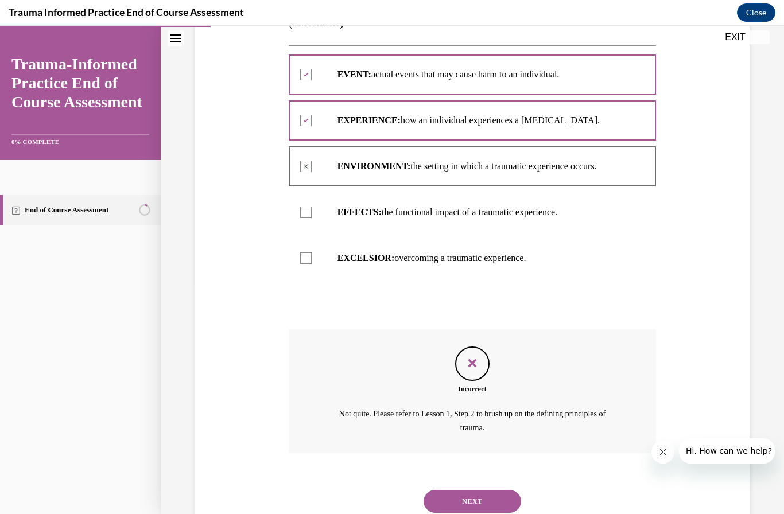
click at [481, 513] on button "NEXT" at bounding box center [473, 501] width 98 height 23
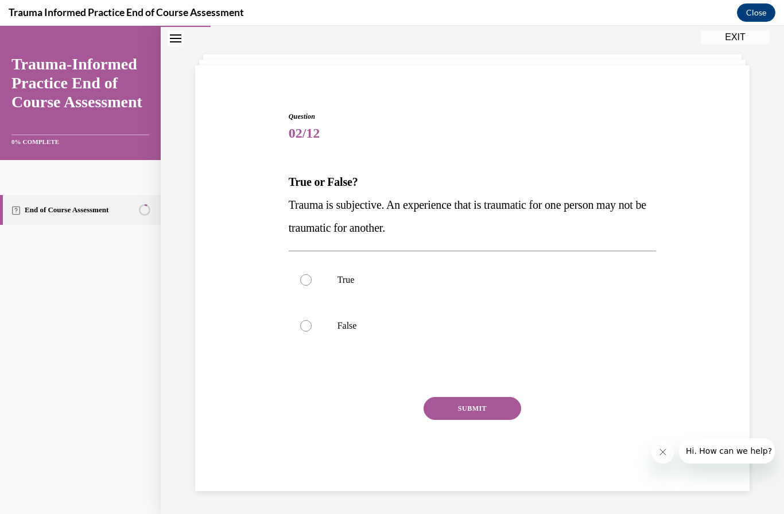
scroll to position [36, 0]
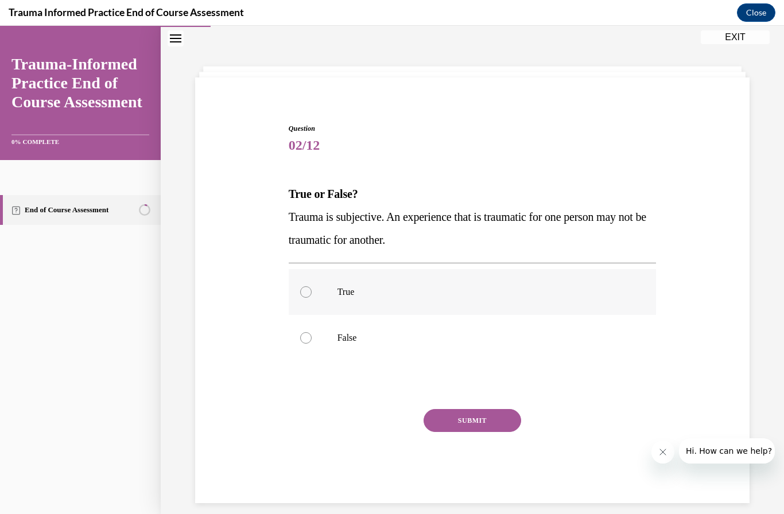
click at [394, 299] on label "True" at bounding box center [473, 292] width 368 height 46
click at [312, 298] on input "True" at bounding box center [305, 291] width 11 height 11
radio input "true"
click at [477, 415] on button "SUBMIT" at bounding box center [473, 420] width 98 height 23
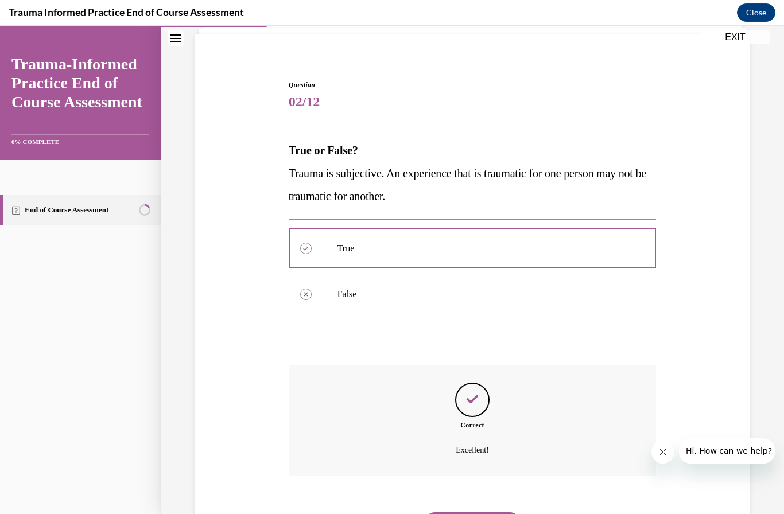
click at [500, 512] on button "NEXT" at bounding box center [473, 523] width 98 height 23
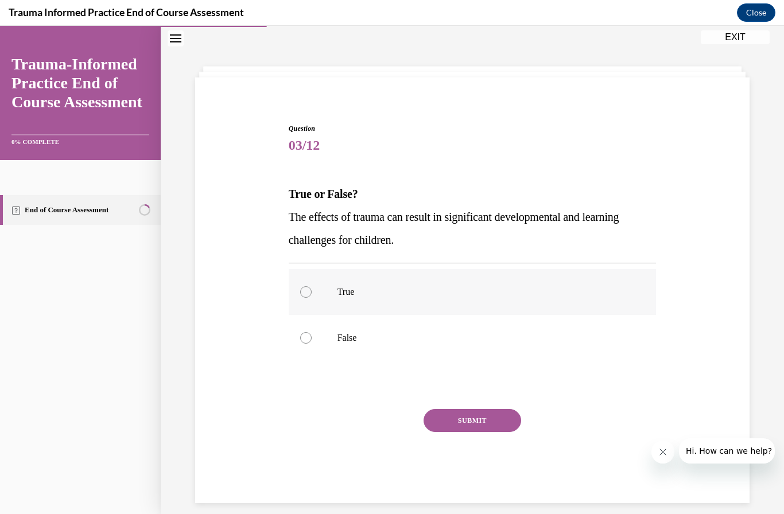
click at [515, 290] on p "True" at bounding box center [482, 291] width 290 height 11
click at [312, 290] on input "True" at bounding box center [305, 291] width 11 height 11
radio input "true"
click at [487, 420] on button "SUBMIT" at bounding box center [473, 420] width 98 height 23
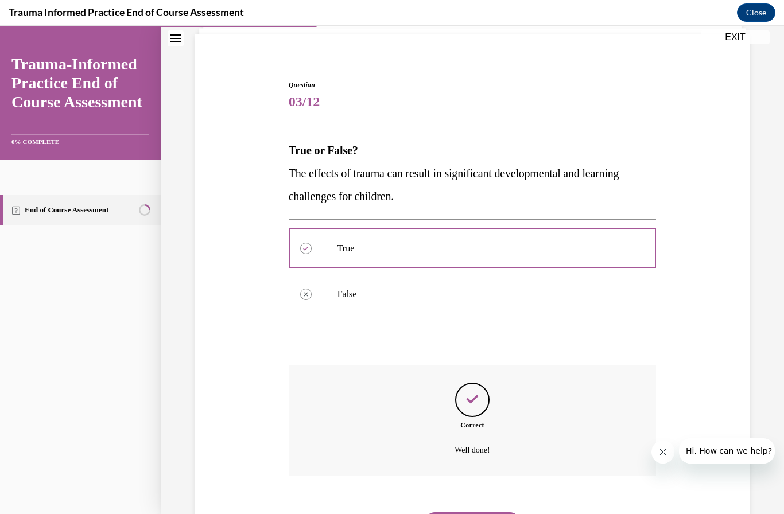
scroll to position [80, 0]
click at [496, 512] on button "NEXT" at bounding box center [473, 523] width 98 height 23
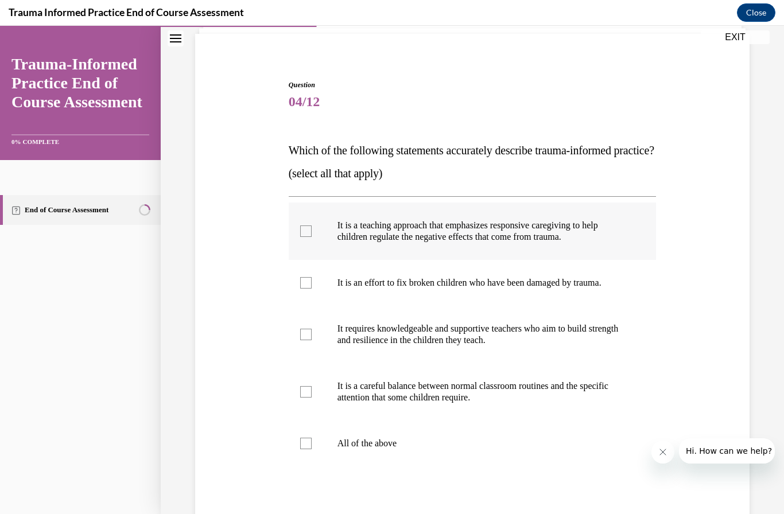
click at [530, 243] on p "It is a teaching approach that emphasizes responsive caregiving to help childre…" at bounding box center [482, 231] width 290 height 23
click at [312, 237] on input "It is a teaching approach that emphasizes responsive caregiving to help childre…" at bounding box center [305, 231] width 11 height 11
checkbox input "true"
click at [585, 346] on p "It requires knowledgeable and supportive teachers who aim to build strength and…" at bounding box center [482, 334] width 290 height 23
click at [312, 340] on input "It requires knowledgeable and supportive teachers who aim to build strength and…" at bounding box center [305, 334] width 11 height 11
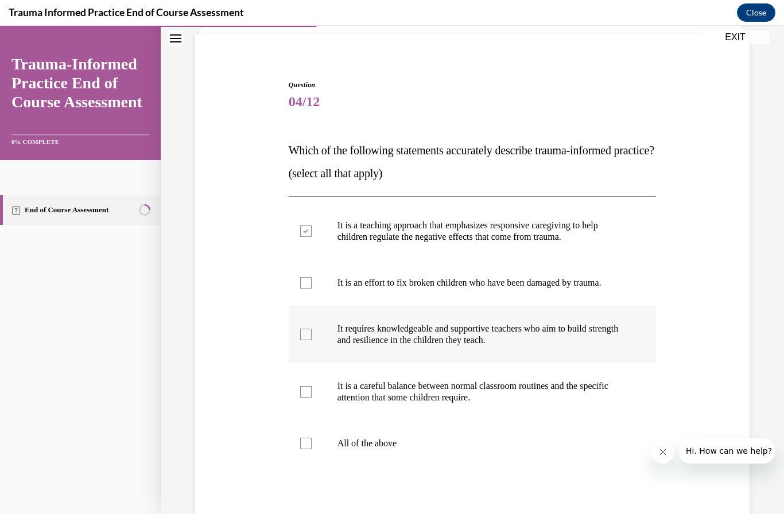
checkbox input "true"
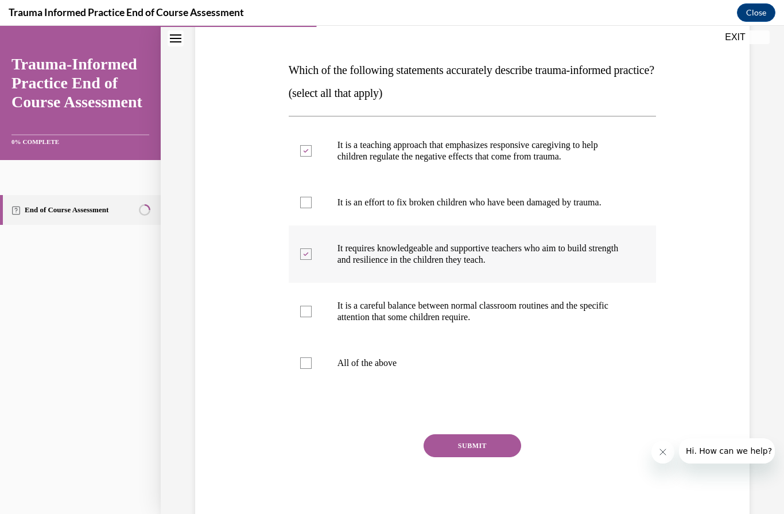
scroll to position [160, 0]
click at [515, 324] on p "It is a careful balance between normal classroom routines and the specific atte…" at bounding box center [482, 312] width 290 height 23
click at [312, 318] on input "It is a careful balance between normal classroom routines and the specific atte…" at bounding box center [305, 311] width 11 height 11
checkbox input "true"
click at [485, 458] on button "SUBMIT" at bounding box center [473, 446] width 98 height 23
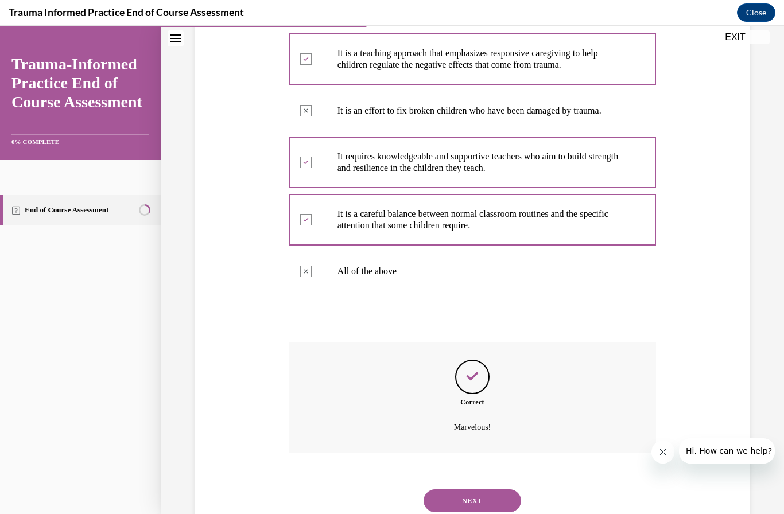
click at [487, 510] on button "NEXT" at bounding box center [473, 500] width 98 height 23
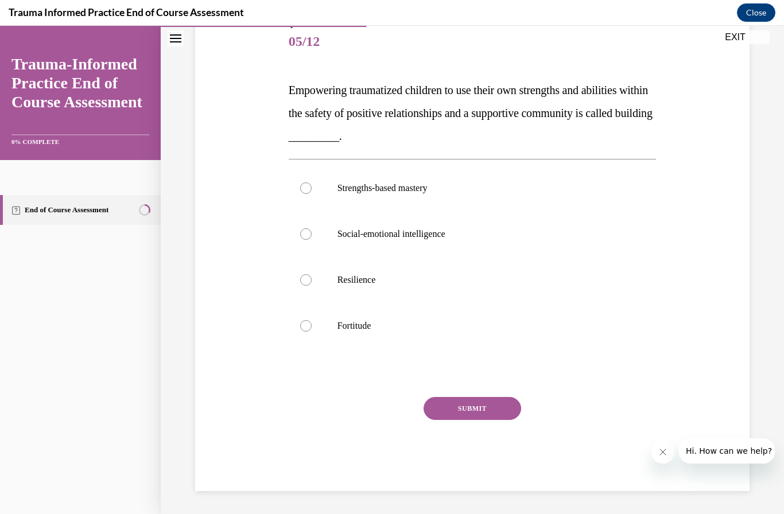
scroll to position [79, 0]
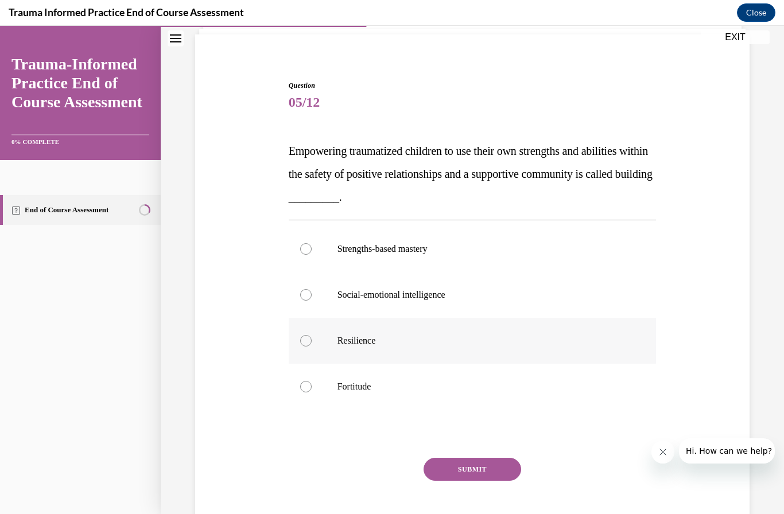
click at [417, 350] on label "Resilience" at bounding box center [473, 341] width 368 height 46
click at [312, 347] on input "Resilience" at bounding box center [305, 340] width 11 height 11
radio input "true"
click at [479, 469] on button "SUBMIT" at bounding box center [473, 469] width 98 height 23
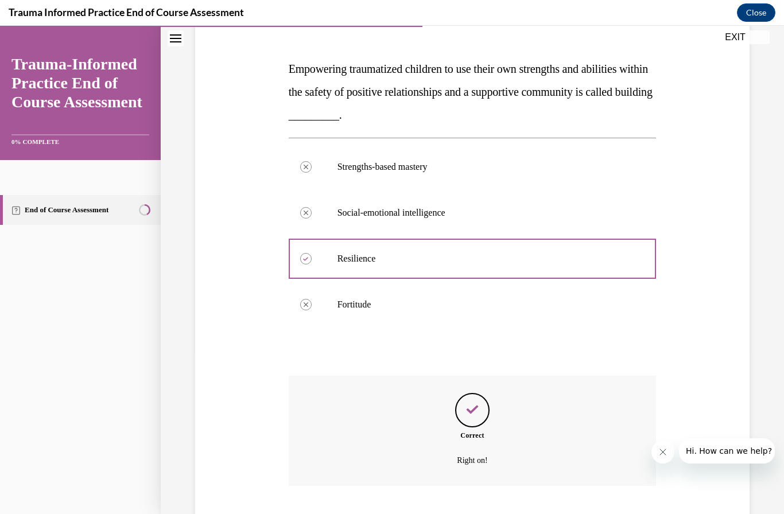
scroll to position [172, 0]
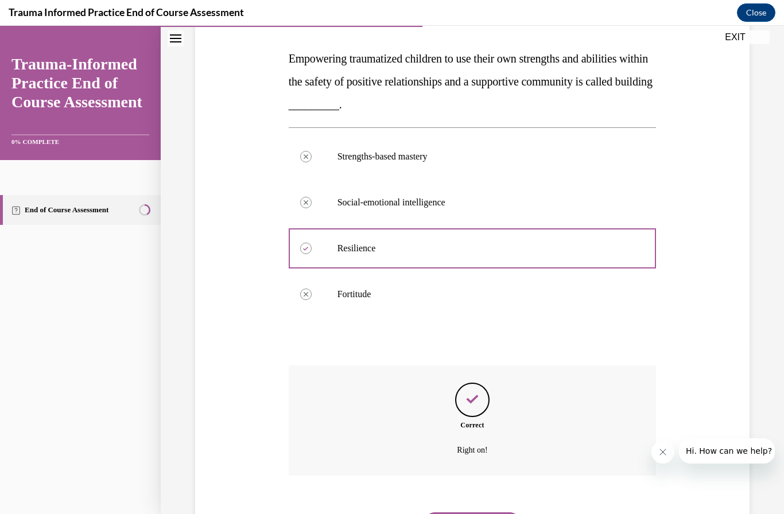
click at [494, 512] on button "NEXT" at bounding box center [473, 523] width 98 height 23
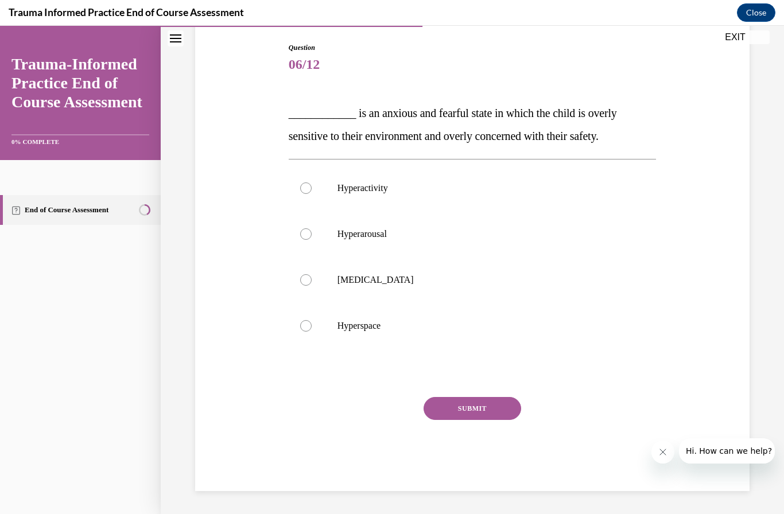
scroll to position [56, 0]
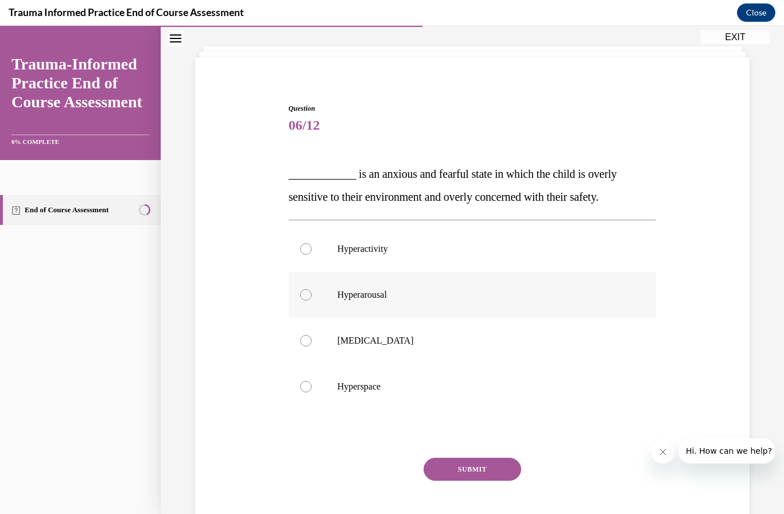
click at [389, 290] on p "Hyperarousal" at bounding box center [482, 294] width 290 height 11
click at [312, 290] on input "Hyperarousal" at bounding box center [305, 294] width 11 height 11
radio input "true"
click at [476, 469] on button "SUBMIT" at bounding box center [473, 469] width 98 height 23
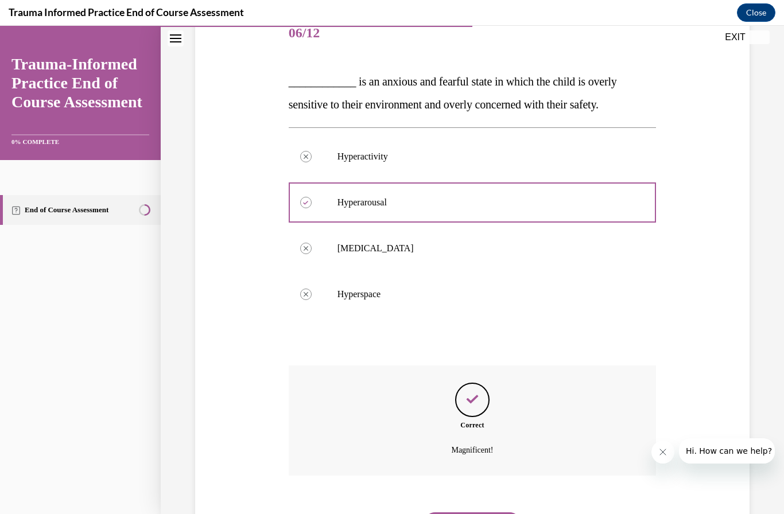
click at [481, 514] on button "NEXT" at bounding box center [473, 523] width 98 height 23
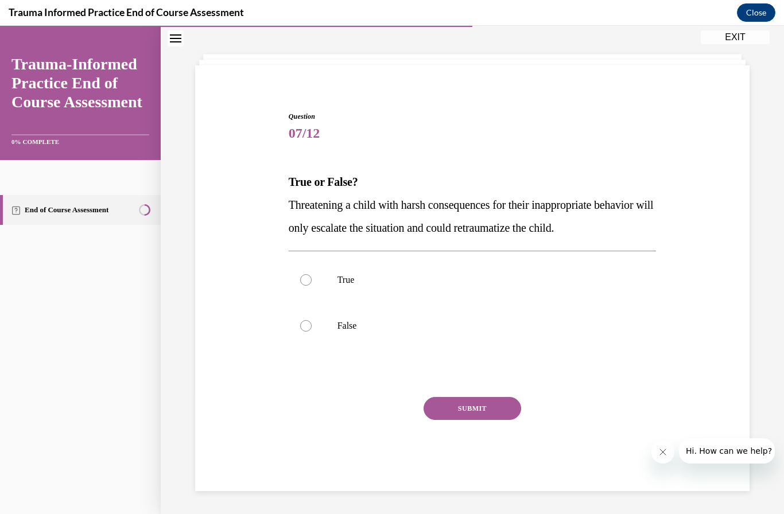
scroll to position [36, 0]
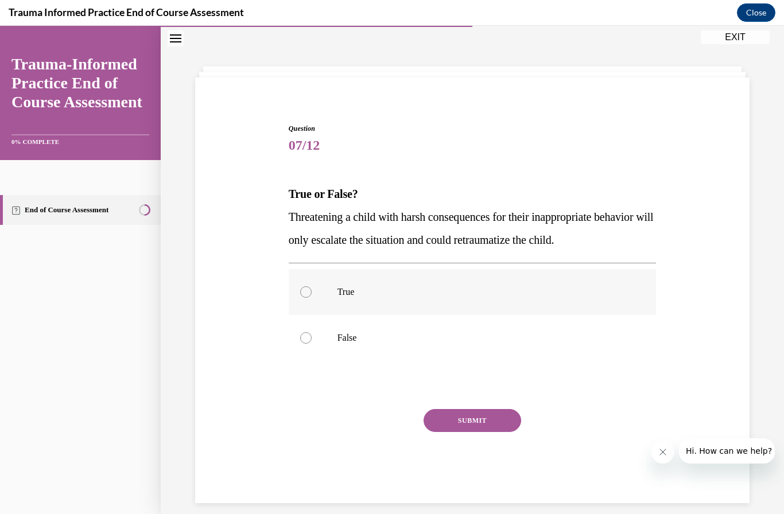
click at [577, 292] on p "True" at bounding box center [482, 291] width 290 height 11
click at [312, 292] on input "True" at bounding box center [305, 291] width 11 height 11
radio input "true"
click at [487, 422] on button "SUBMIT" at bounding box center [473, 420] width 98 height 23
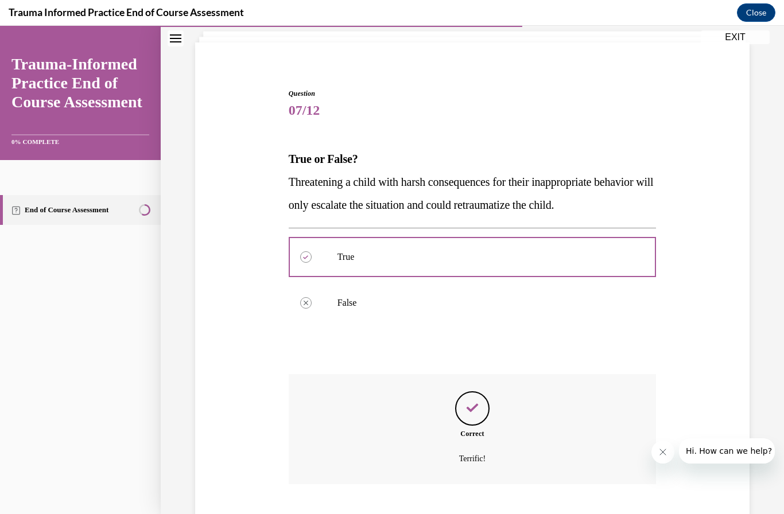
scroll to position [80, 0]
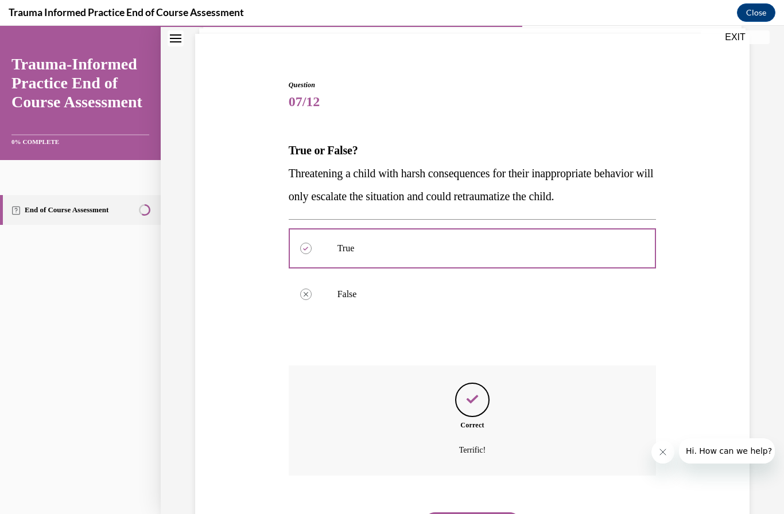
click at [502, 512] on button "NEXT" at bounding box center [473, 523] width 98 height 23
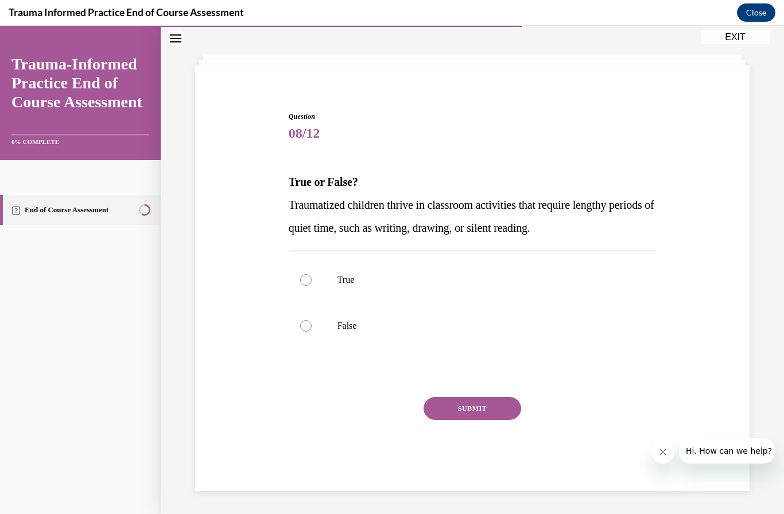
scroll to position [36, 0]
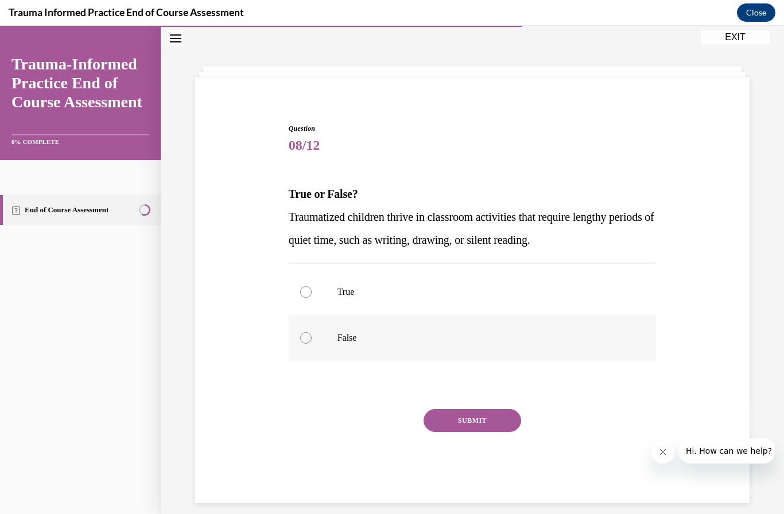
click at [465, 345] on label "False" at bounding box center [473, 338] width 368 height 46
click at [312, 344] on input "False" at bounding box center [305, 337] width 11 height 11
radio input "true"
click at [489, 423] on button "SUBMIT" at bounding box center [473, 420] width 98 height 23
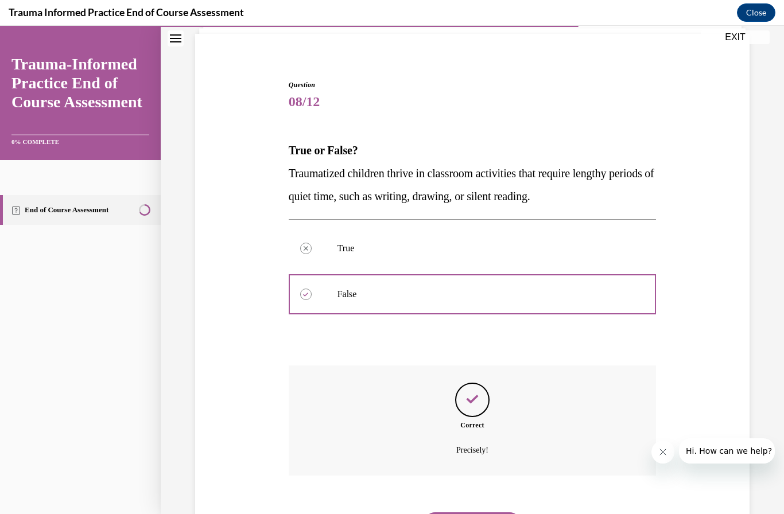
click at [496, 512] on button "NEXT" at bounding box center [473, 523] width 98 height 23
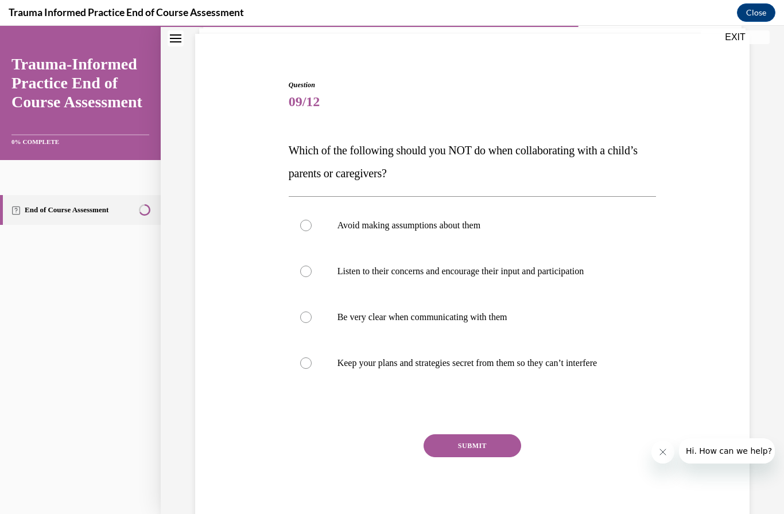
scroll to position [56, 0]
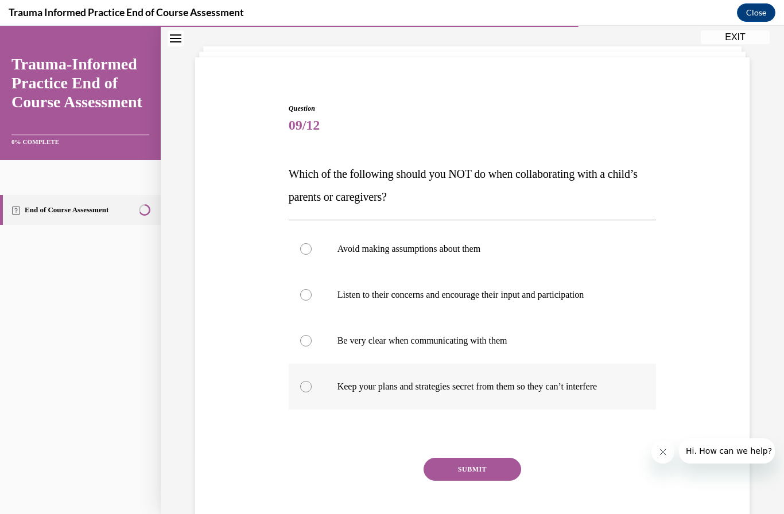
click at [572, 391] on p "Keep your plans and strategies secret from them so they can’t interfere" at bounding box center [482, 386] width 290 height 11
click at [312, 391] on input "Keep your plans and strategies secret from them so they can’t interfere" at bounding box center [305, 386] width 11 height 11
radio input "true"
click at [479, 468] on button "SUBMIT" at bounding box center [473, 469] width 98 height 23
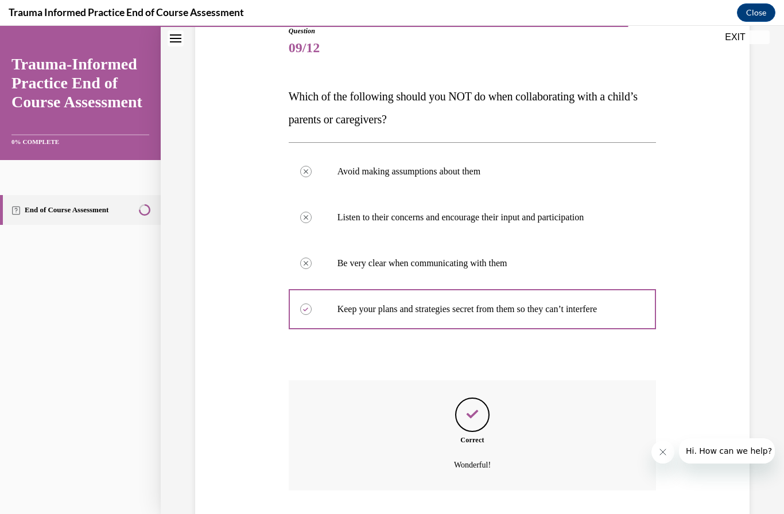
scroll to position [149, 0]
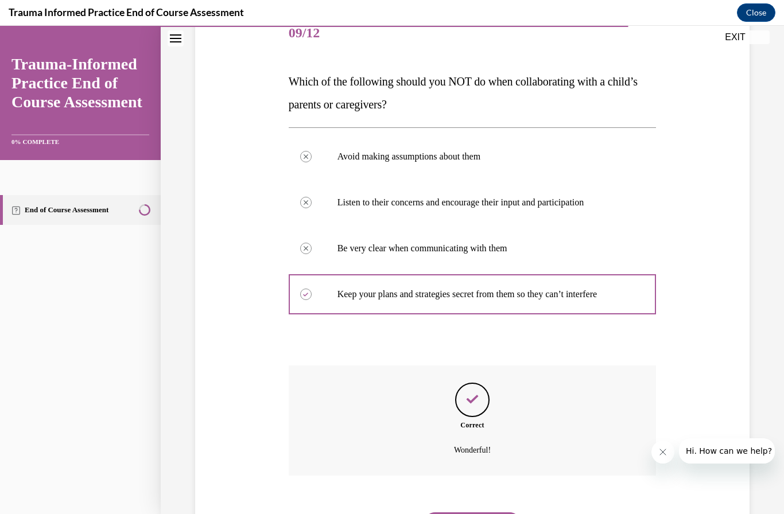
click at [484, 512] on button "NEXT" at bounding box center [473, 523] width 98 height 23
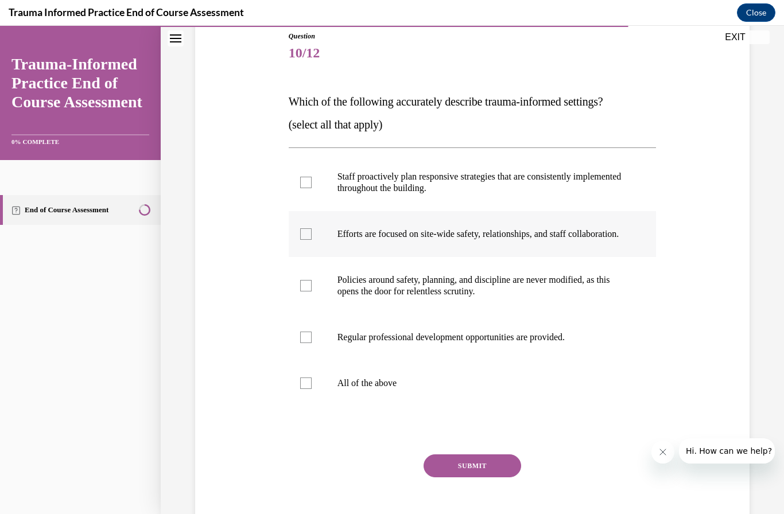
click at [529, 257] on label "Efforts are focused on site-wide safety, relationships, and staff collaboration." at bounding box center [473, 234] width 368 height 46
click at [312, 240] on input "Efforts are focused on site-wide safety, relationships, and staff collaboration." at bounding box center [305, 233] width 11 height 11
checkbox input "true"
click at [549, 340] on label "Regular professional development opportunities are provided." at bounding box center [473, 337] width 368 height 46
click at [312, 340] on input "Regular professional development opportunities are provided." at bounding box center [305, 337] width 11 height 11
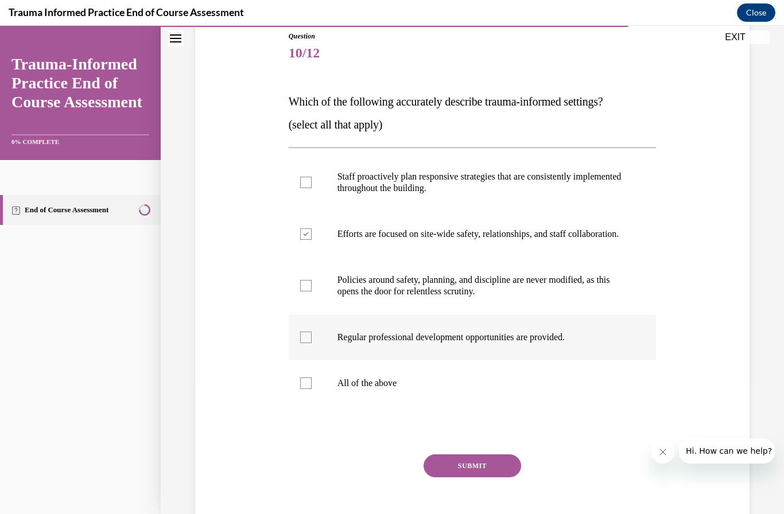
checkbox input "true"
click at [572, 168] on label "Staff proactively plan responsive strategies that are consistently implemented …" at bounding box center [473, 182] width 368 height 57
click at [312, 177] on input "Staff proactively plan responsive strategies that are consistently implemented …" at bounding box center [305, 182] width 11 height 11
checkbox input "true"
click at [477, 477] on button "SUBMIT" at bounding box center [473, 465] width 98 height 23
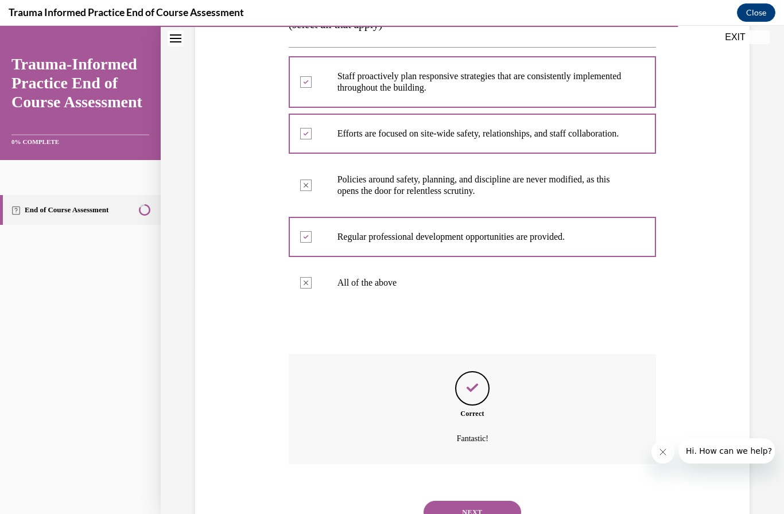
click at [491, 510] on button "NEXT" at bounding box center [473, 512] width 98 height 23
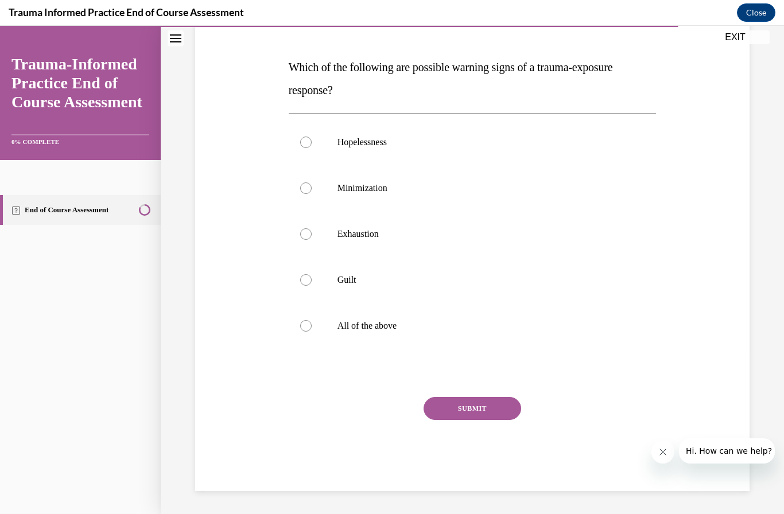
scroll to position [102, 0]
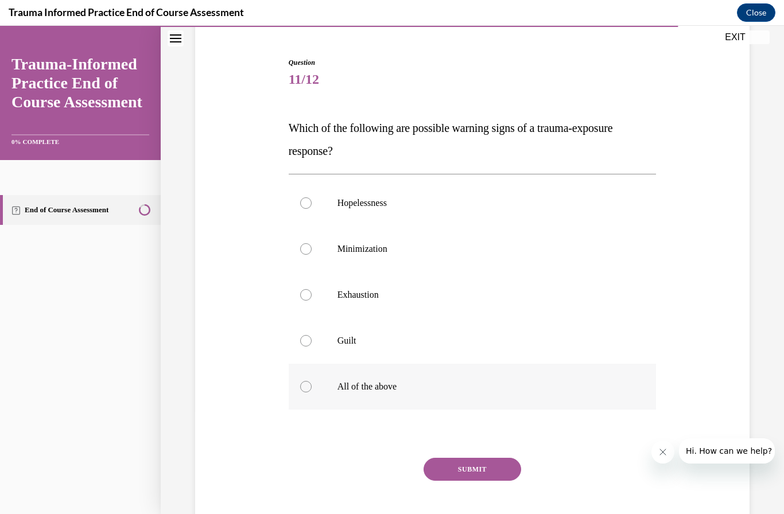
click at [383, 397] on label "All of the above" at bounding box center [473, 387] width 368 height 46
click at [312, 393] on input "All of the above" at bounding box center [305, 386] width 11 height 11
radio input "true"
click at [479, 472] on button "SUBMIT" at bounding box center [473, 469] width 98 height 23
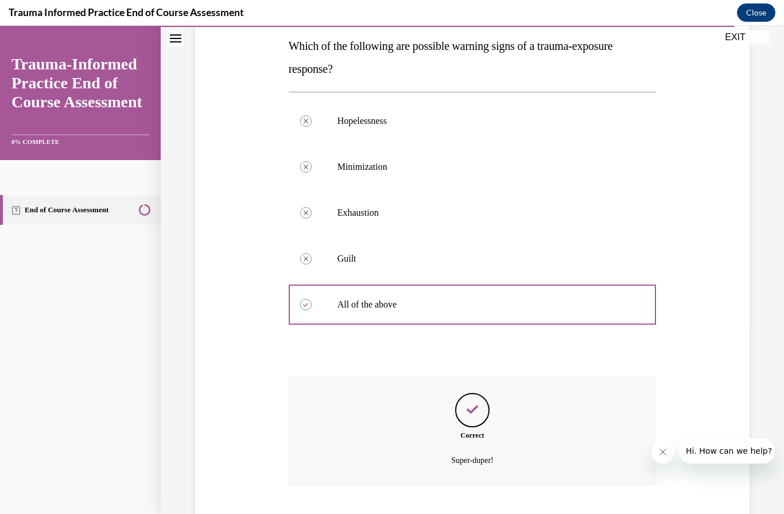
scroll to position [195, 0]
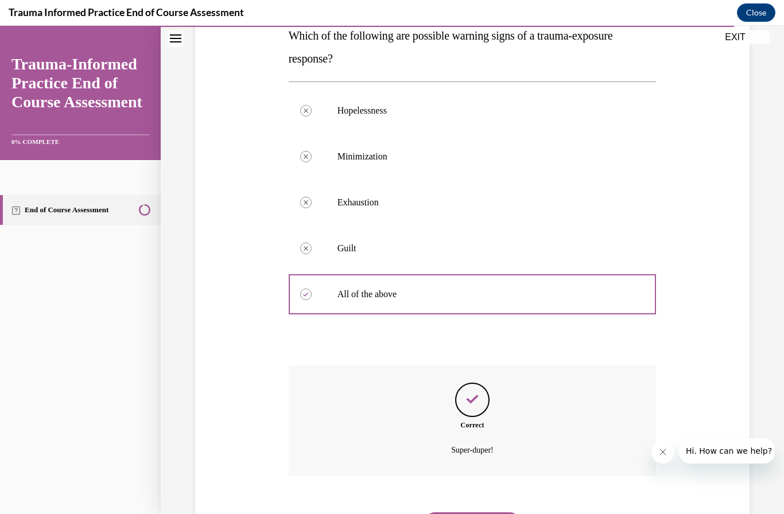
click at [486, 514] on button "NEXT" at bounding box center [473, 523] width 98 height 23
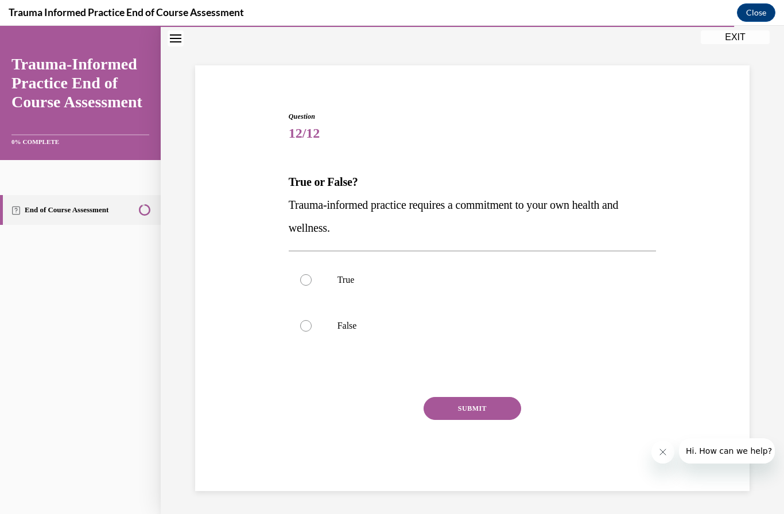
scroll to position [36, 0]
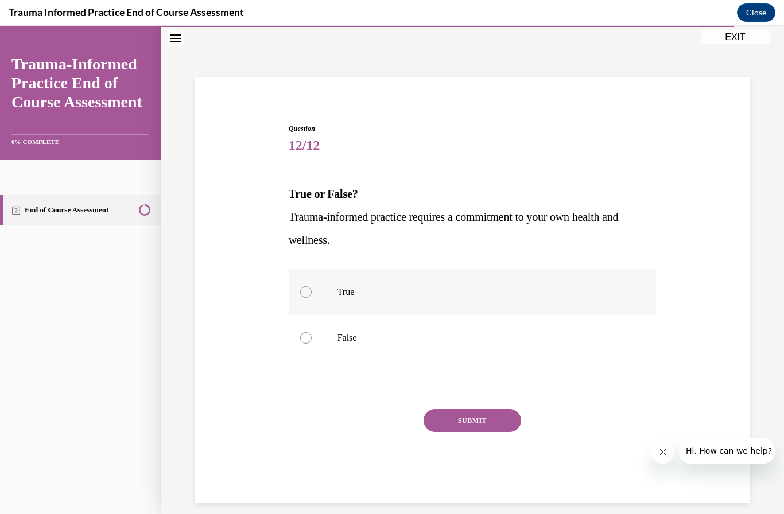
click at [518, 290] on p "True" at bounding box center [482, 291] width 290 height 11
click at [312, 290] on input "True" at bounding box center [305, 291] width 11 height 11
radio input "true"
click at [488, 423] on button "SUBMIT" at bounding box center [473, 420] width 98 height 23
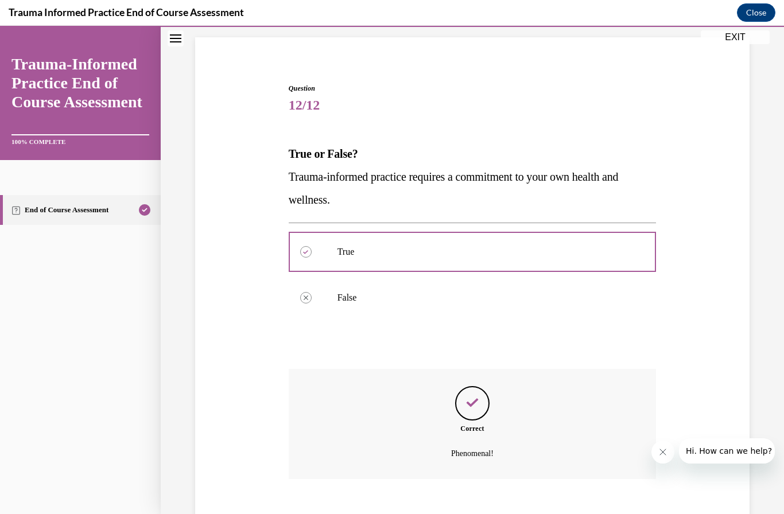
scroll to position [80, 0]
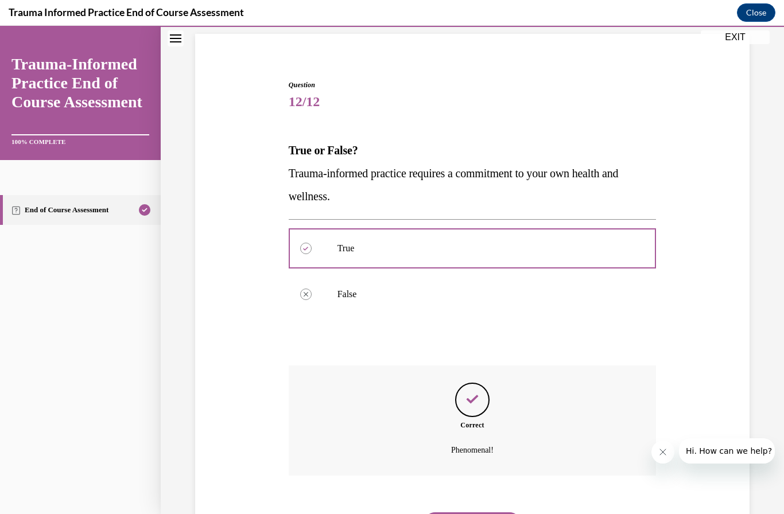
click at [489, 512] on button "NEXT" at bounding box center [473, 523] width 98 height 23
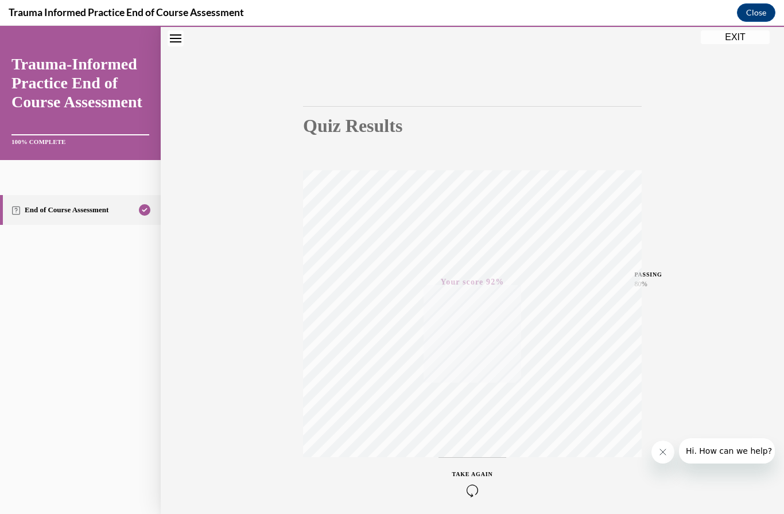
scroll to position [53, 0]
click at [759, 11] on button "Close" at bounding box center [756, 12] width 38 height 18
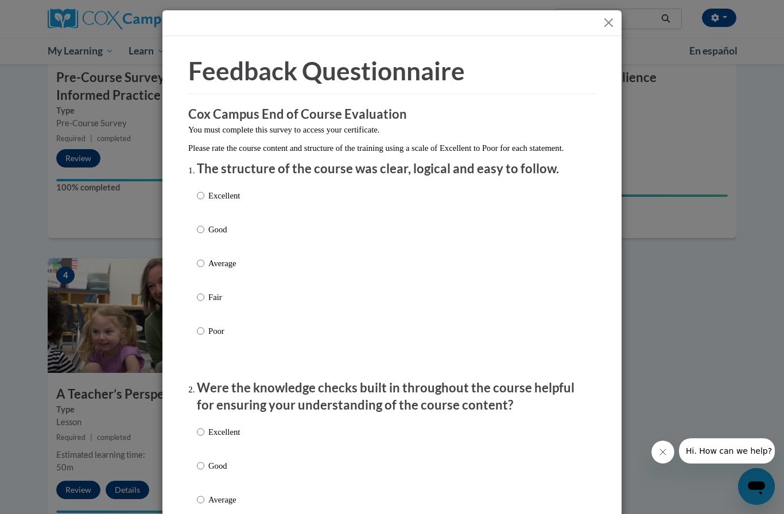
click at [225, 257] on p "Average" at bounding box center [224, 263] width 32 height 13
click at [204, 257] on input "Average" at bounding box center [200, 263] width 7 height 13
radio input "true"
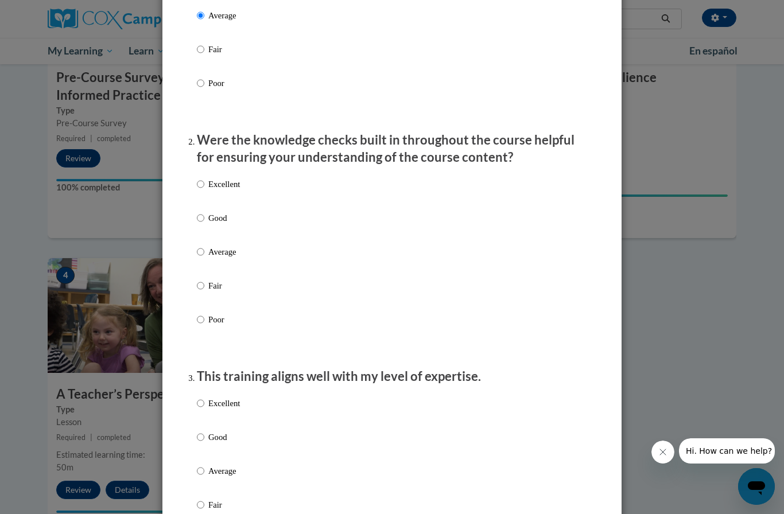
click at [238, 256] on p "Average" at bounding box center [224, 252] width 32 height 13
click at [204, 256] on input "Average" at bounding box center [200, 252] width 7 height 13
radio input "true"
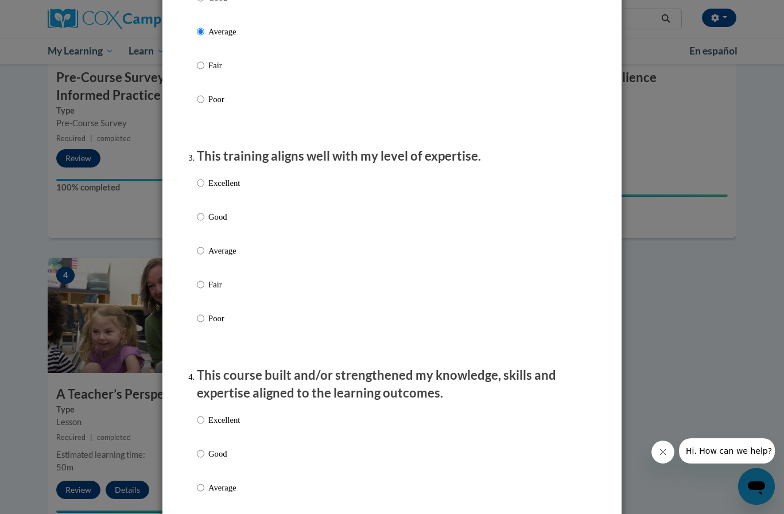
scroll to position [490, 0]
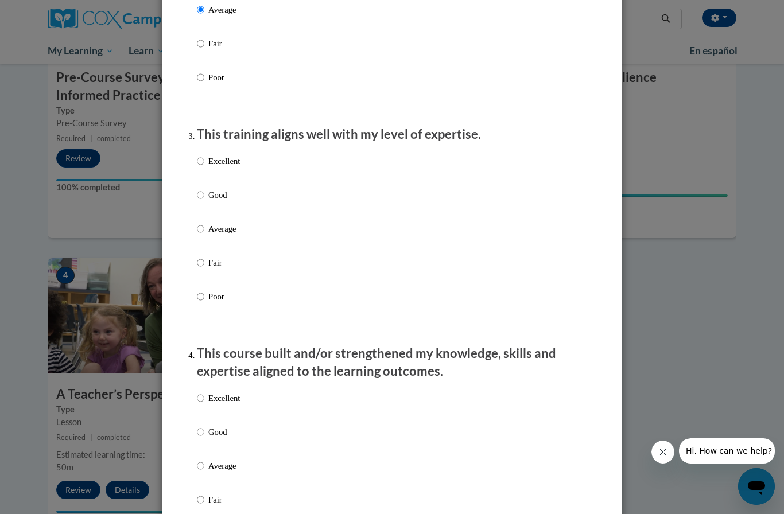
click at [240, 232] on p "Average" at bounding box center [224, 229] width 32 height 13
click at [204, 232] on input "Average" at bounding box center [200, 229] width 7 height 13
radio input "true"
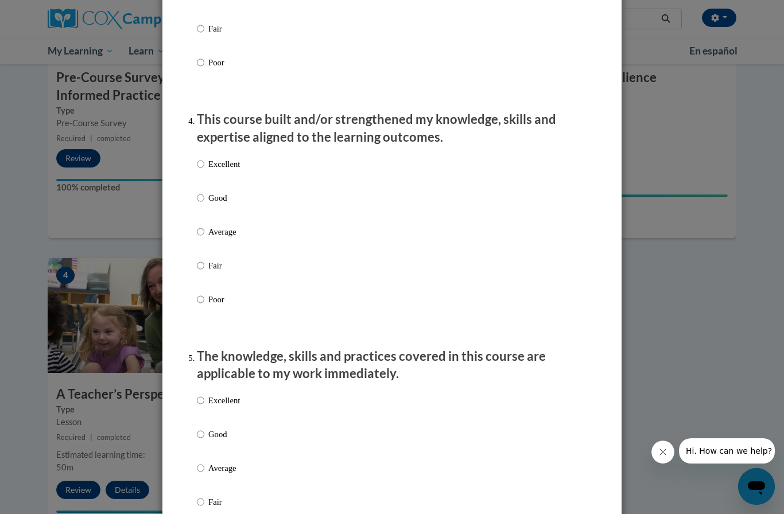
scroll to position [756, 0]
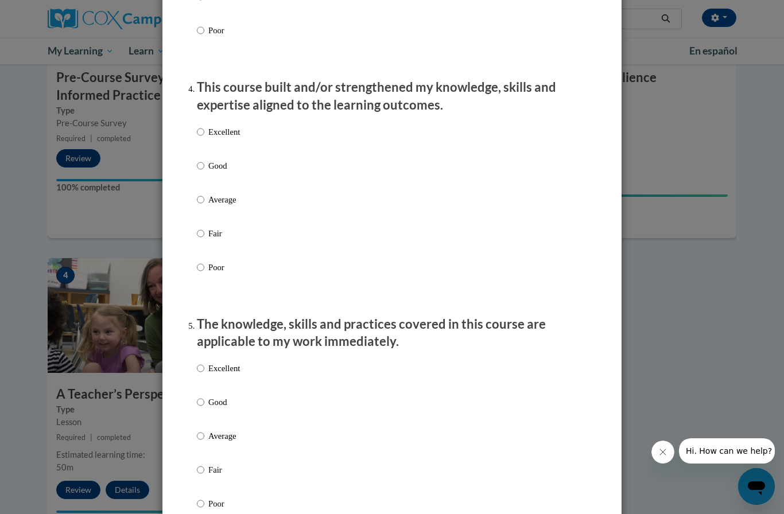
click at [247, 204] on div "Excellent Good Average Fair Poor" at bounding box center [392, 213] width 390 height 187
click at [246, 193] on div "Excellent Good Average Fair Poor" at bounding box center [392, 213] width 390 height 187
click at [226, 197] on p "Average" at bounding box center [224, 199] width 32 height 13
click at [204, 197] on input "Average" at bounding box center [200, 199] width 7 height 13
radio input "true"
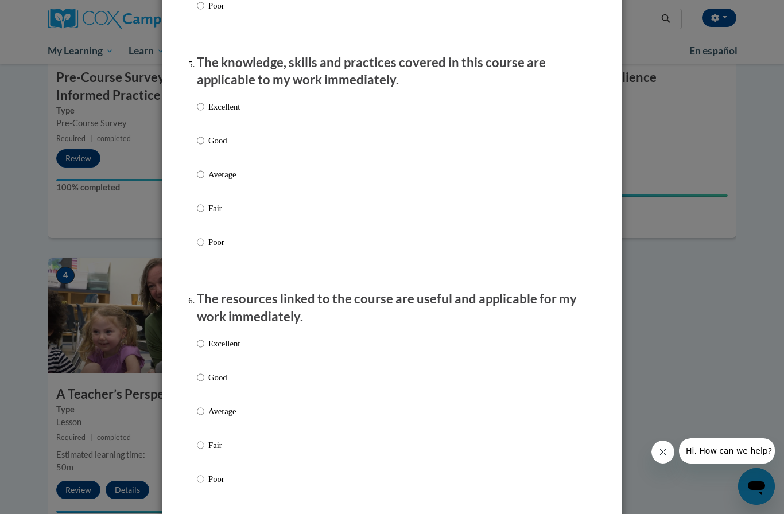
scroll to position [1019, 0]
click at [217, 176] on label "Average" at bounding box center [218, 182] width 43 height 31
click at [204, 176] on input "Average" at bounding box center [200, 173] width 7 height 13
radio input "true"
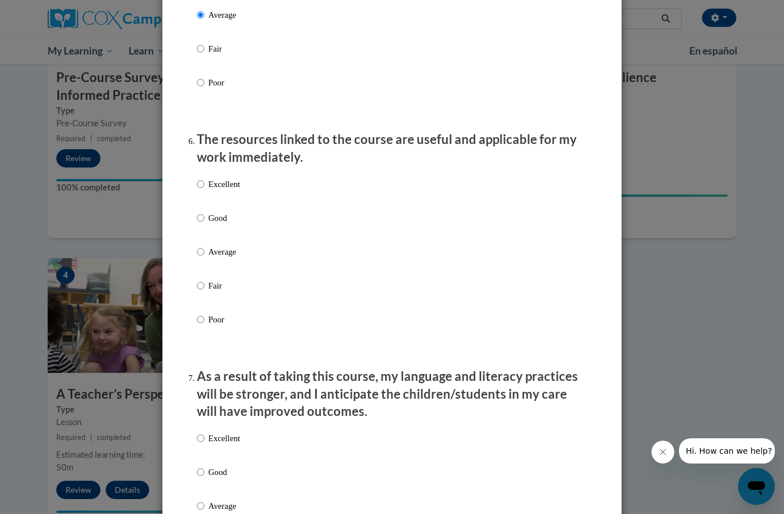
click at [212, 248] on p "Average" at bounding box center [224, 252] width 32 height 13
click at [204, 248] on input "Average" at bounding box center [200, 252] width 7 height 13
radio input "true"
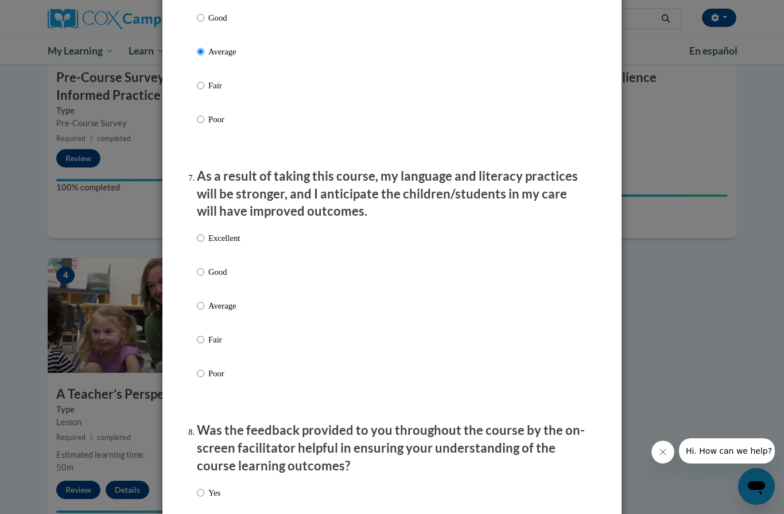
scroll to position [1401, 0]
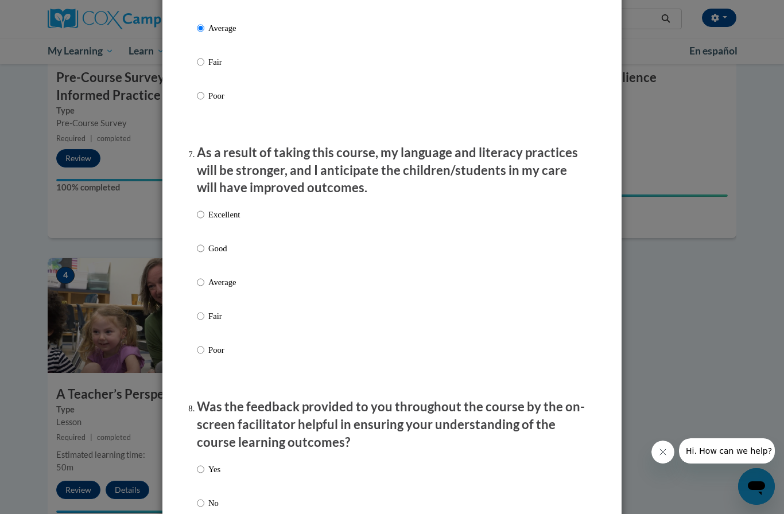
click at [220, 276] on p "Average" at bounding box center [224, 282] width 32 height 13
click at [204, 276] on input "Average" at bounding box center [200, 282] width 7 height 13
radio input "true"
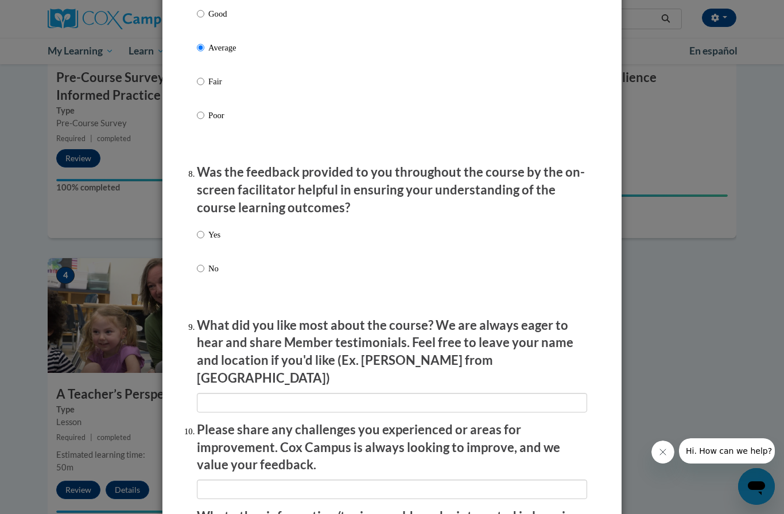
scroll to position [1641, 0]
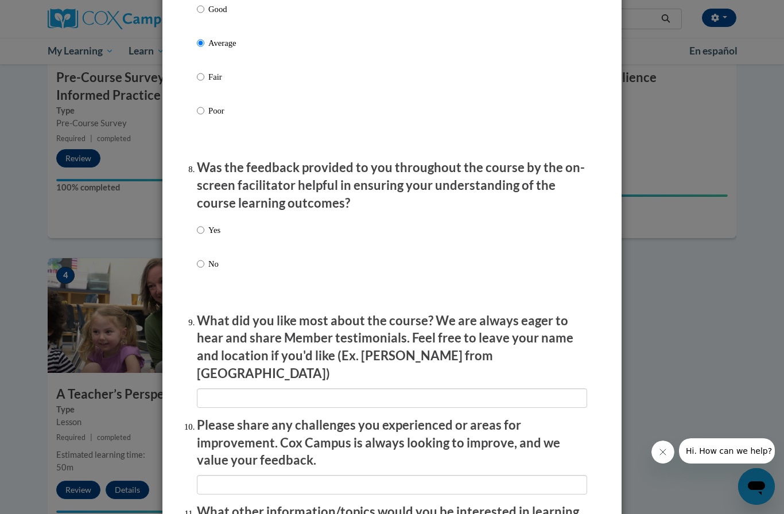
click at [228, 227] on div "Yes No" at bounding box center [392, 261] width 390 height 86
click at [204, 224] on input "Yes" at bounding box center [200, 230] width 7 height 13
radio input "true"
click at [203, 245] on label "Yes" at bounding box center [209, 239] width 24 height 31
click at [203, 236] on input "Yes" at bounding box center [200, 230] width 7 height 13
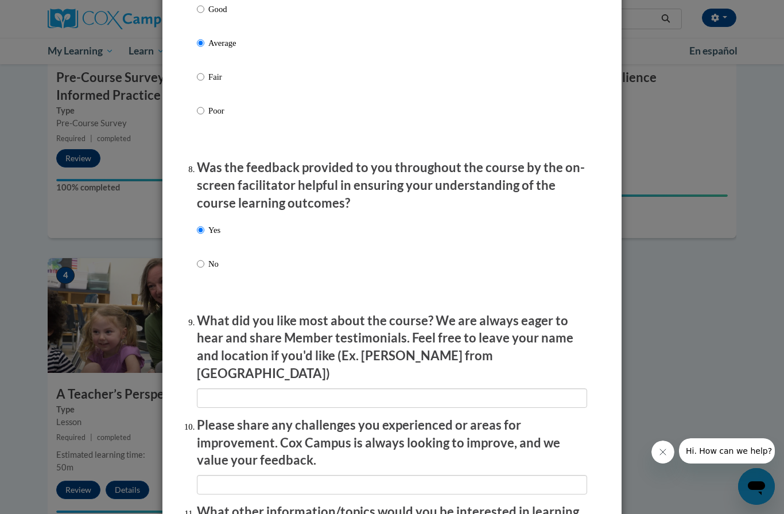
click at [204, 258] on input "No" at bounding box center [200, 264] width 7 height 13
radio input "true"
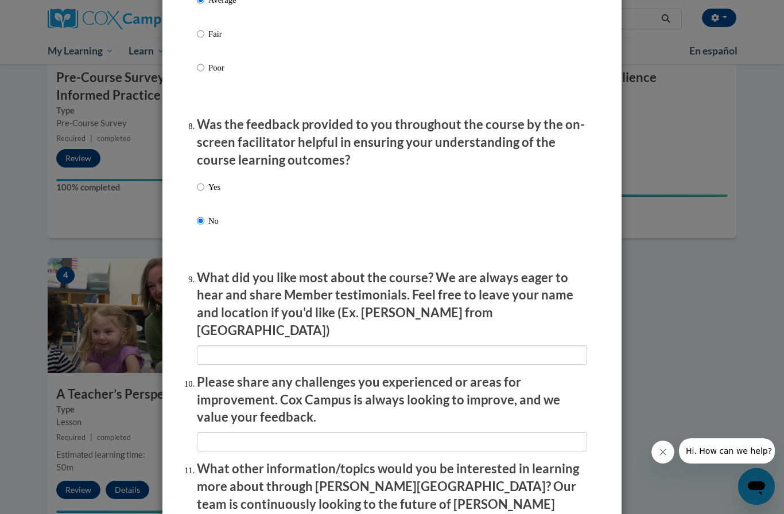
scroll to position [1706, 0]
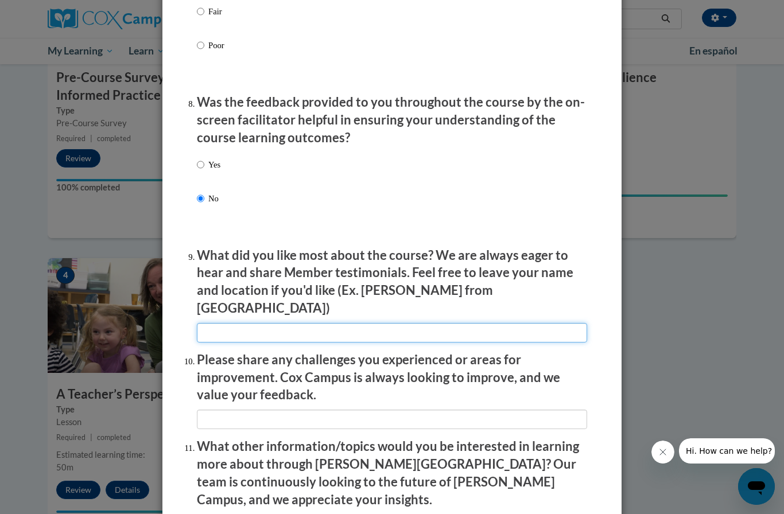
click at [431, 323] on input "textbox" at bounding box center [392, 333] width 390 height 20
type input "Na"
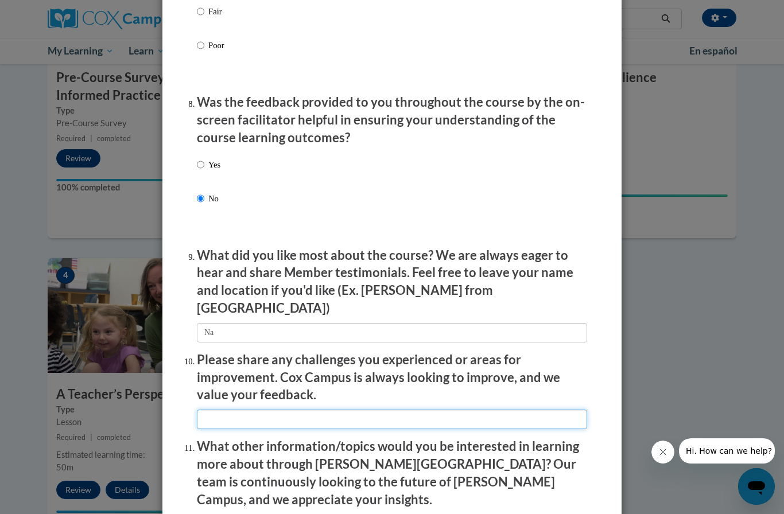
click at [402, 410] on input "textbox" at bounding box center [392, 420] width 390 height 20
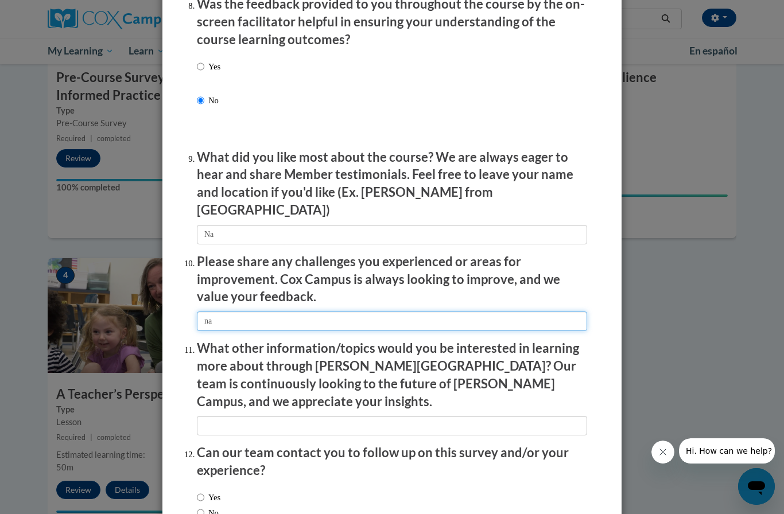
scroll to position [1803, 0]
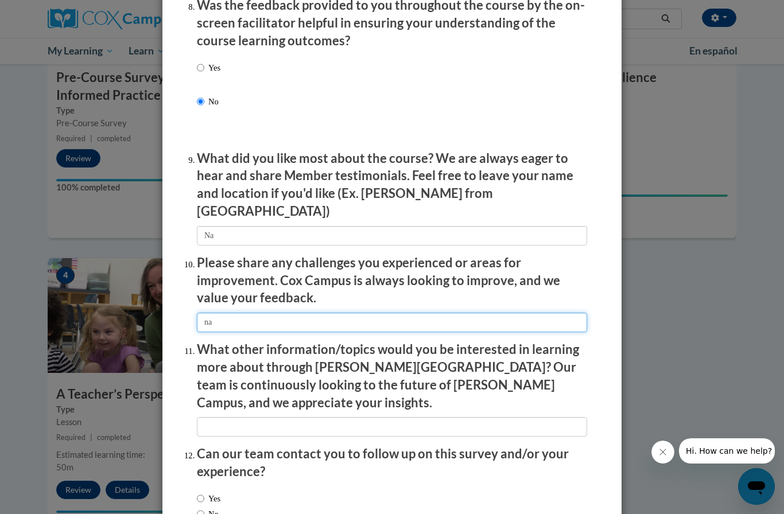
type input "na"
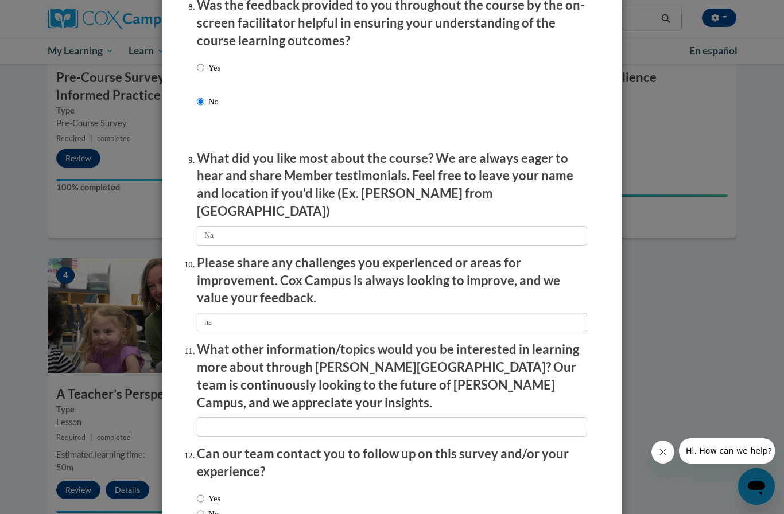
click at [414, 417] on input "textbox" at bounding box center [392, 427] width 390 height 20
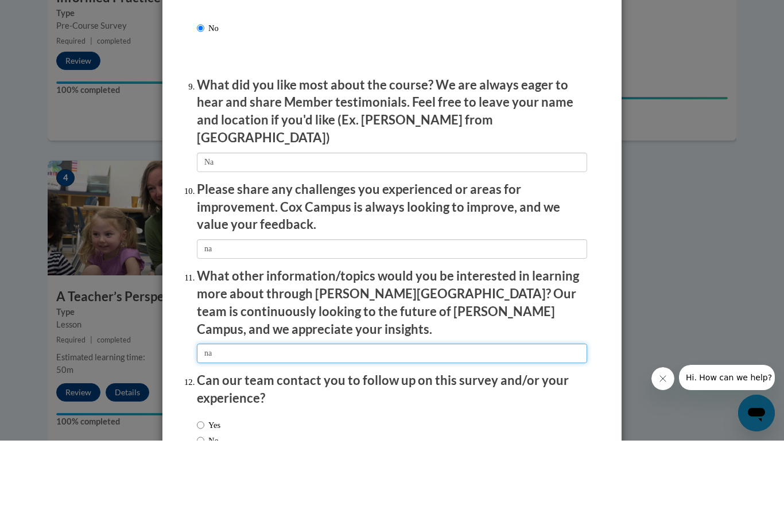
scroll to position [383, 0]
type input "na"
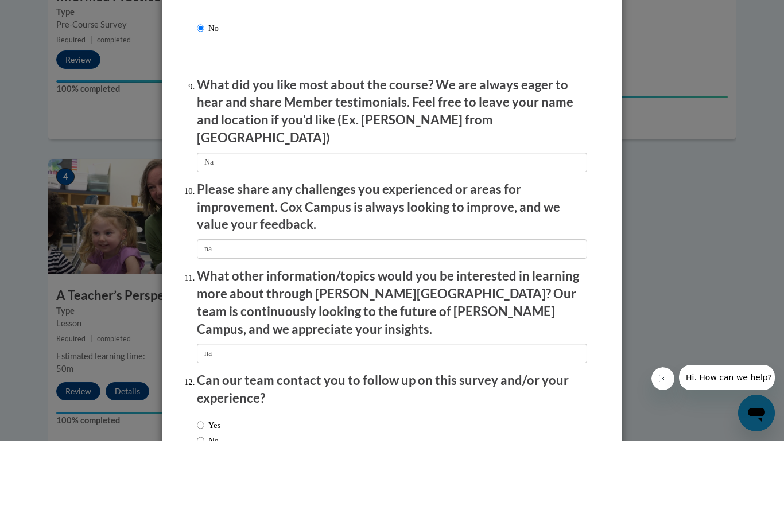
click at [198, 508] on input "No" at bounding box center [200, 514] width 7 height 13
radio input "true"
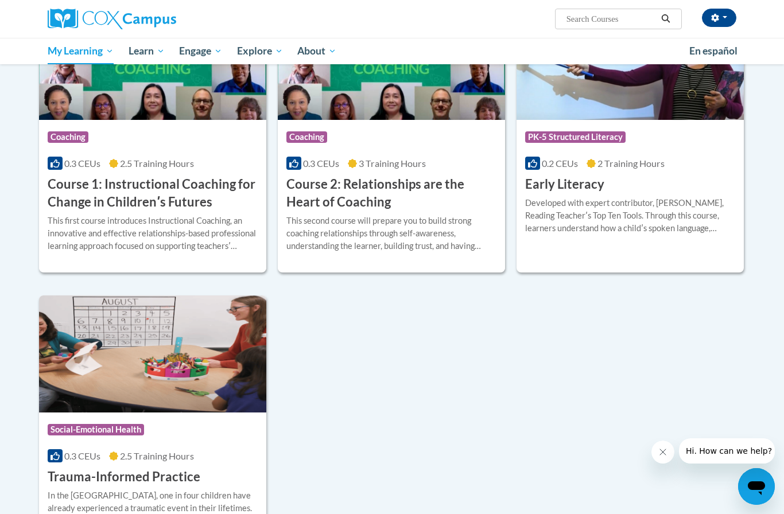
scroll to position [253, 0]
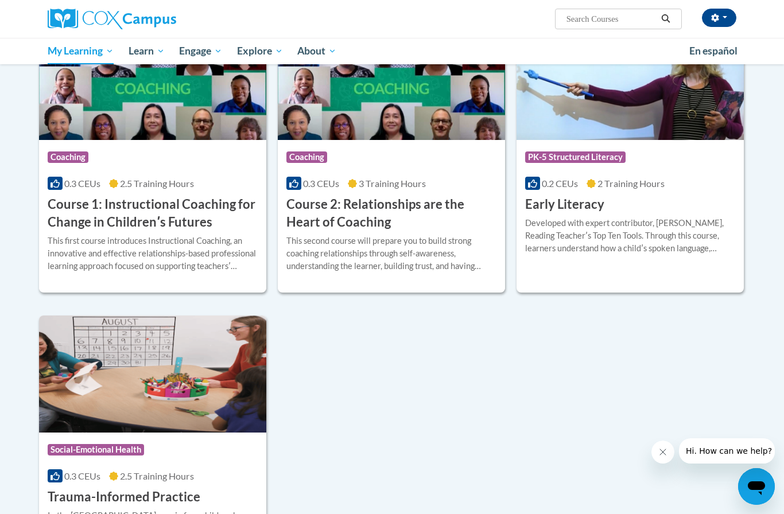
click at [459, 200] on h3 "Course 2: Relationships are the Heart of Coaching" at bounding box center [391, 214] width 210 height 36
